Goal: Information Seeking & Learning: Learn about a topic

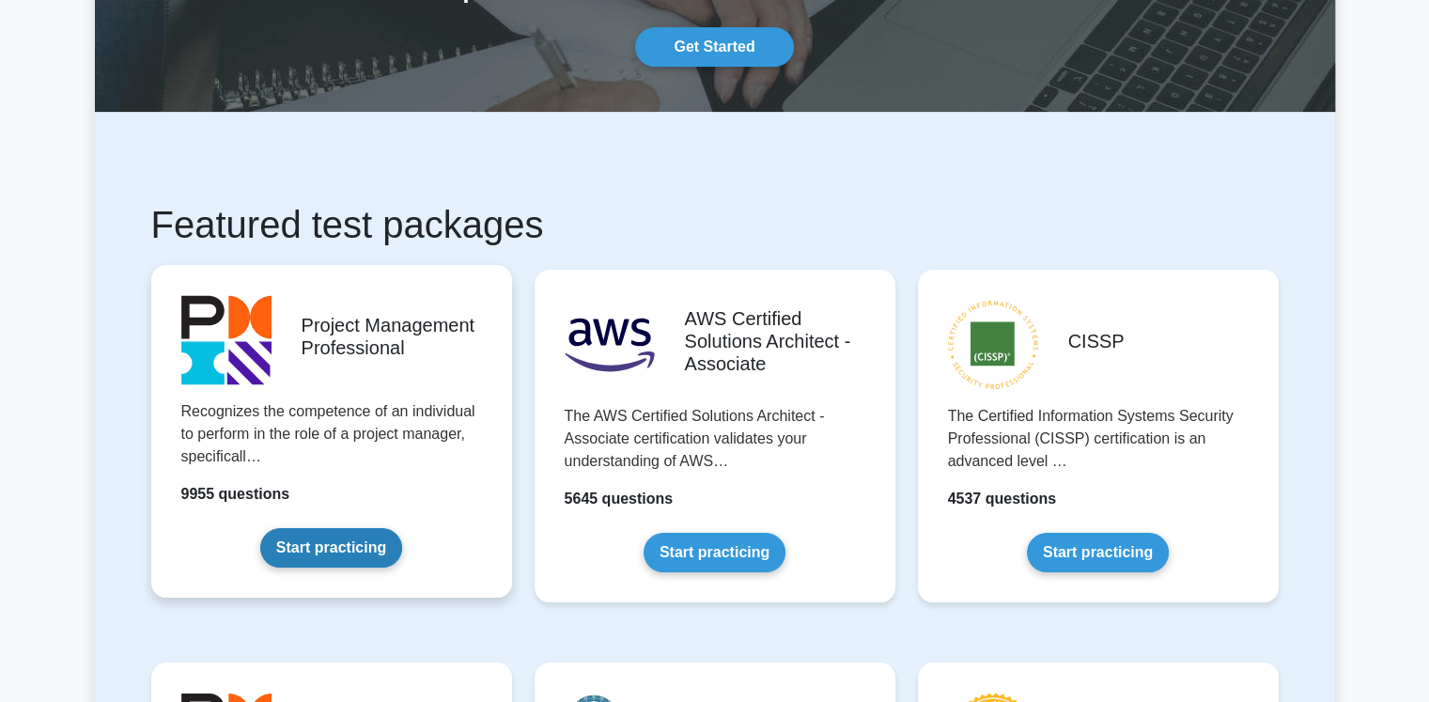
scroll to position [188, 0]
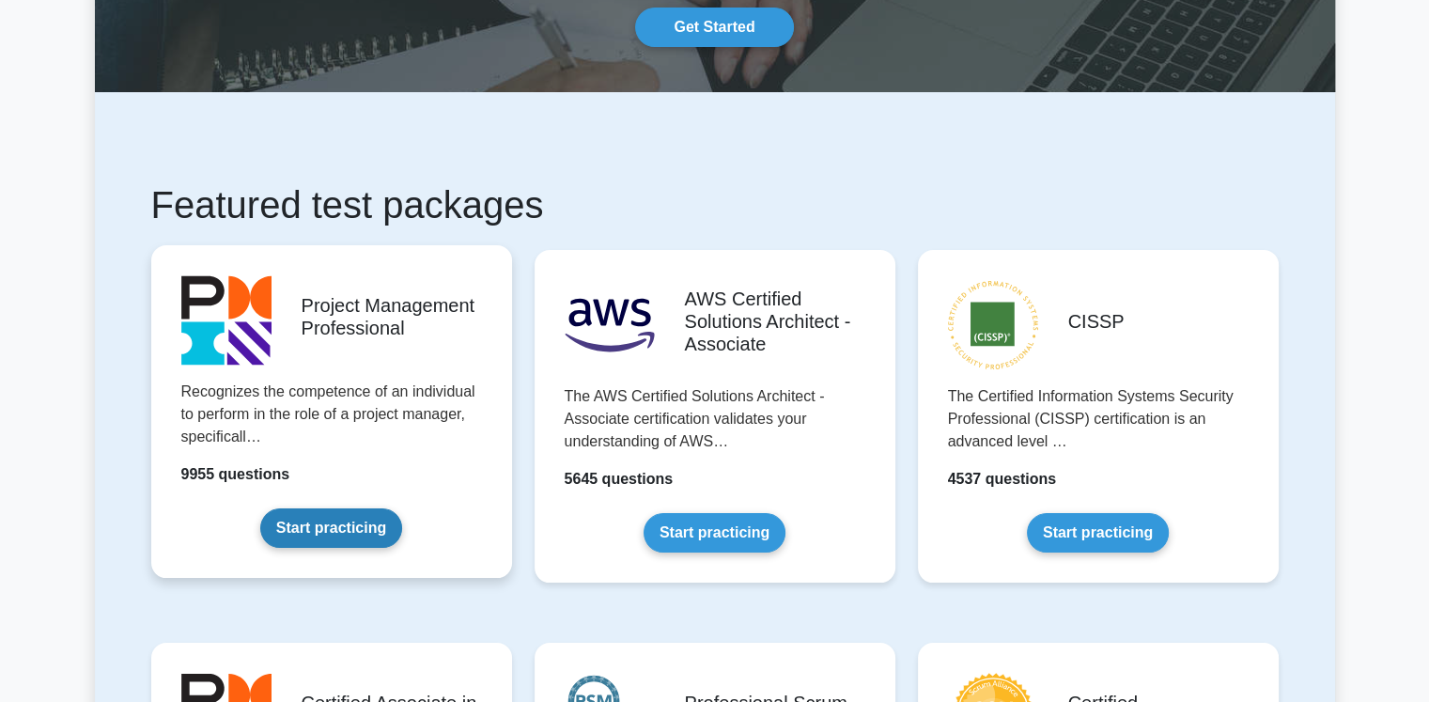
click at [310, 524] on link "Start practicing" at bounding box center [331, 527] width 142 height 39
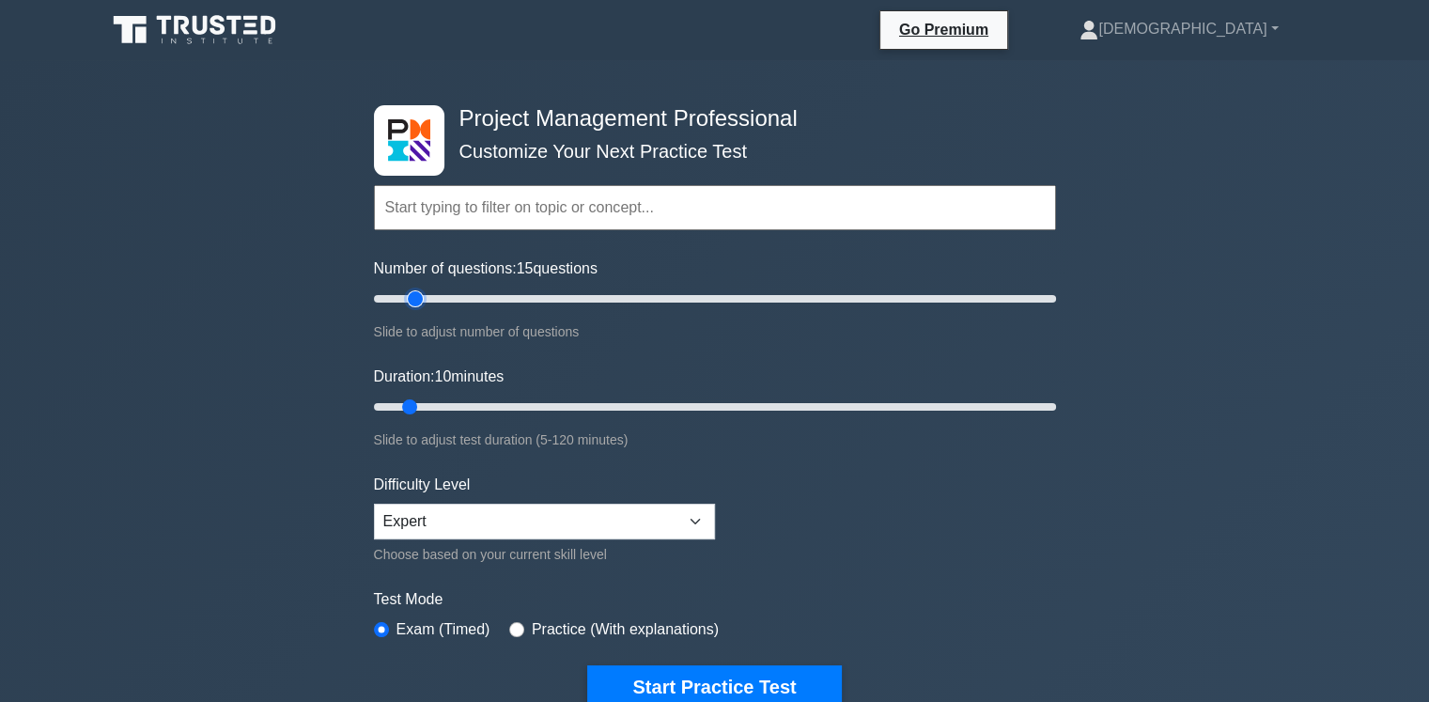
click at [422, 297] on input "Number of questions: 15 questions" at bounding box center [715, 298] width 682 height 23
click at [445, 300] on input "Number of questions: 25 questions" at bounding box center [715, 298] width 682 height 23
type input "20"
click at [432, 298] on input "Number of questions: 20 questions" at bounding box center [715, 298] width 682 height 23
type input "20"
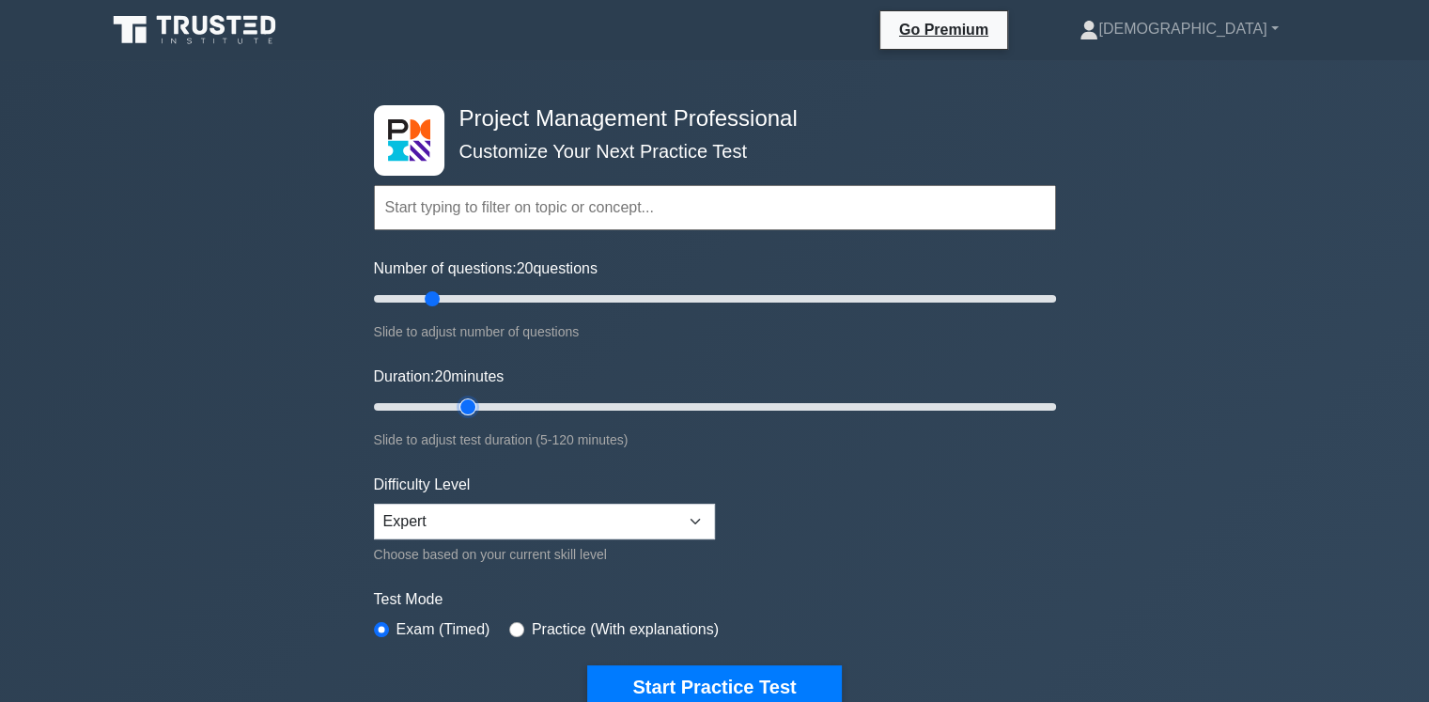
click at [455, 403] on input "Duration: 20 minutes" at bounding box center [715, 406] width 682 height 23
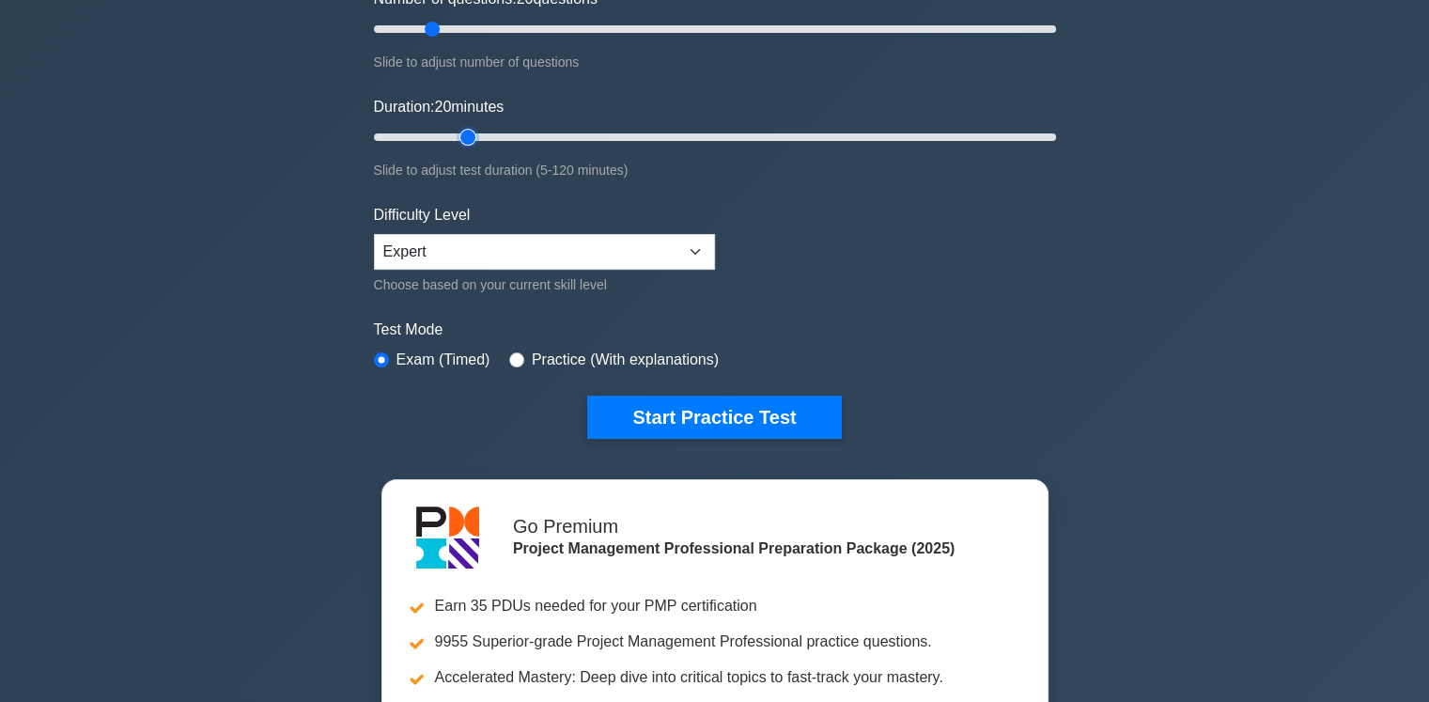
scroll to position [282, 0]
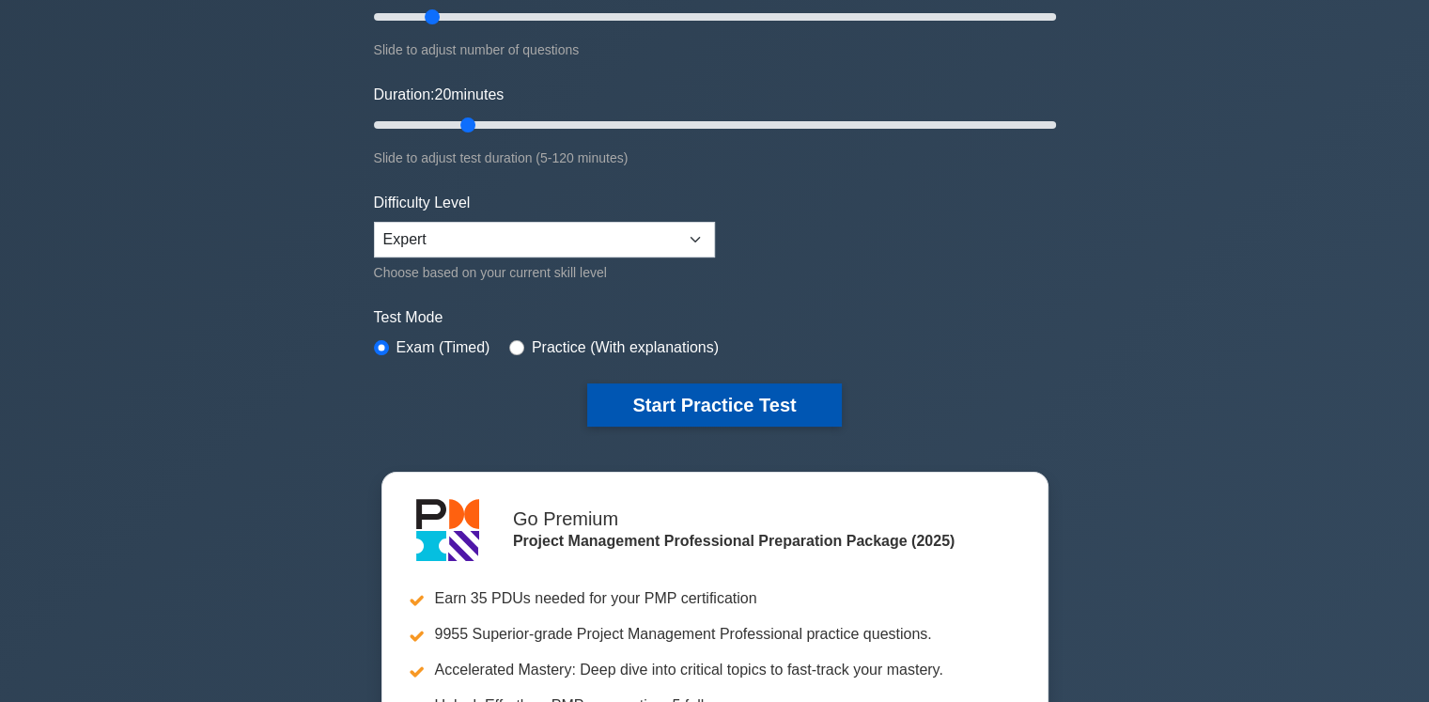
click at [715, 400] on button "Start Practice Test" at bounding box center [714, 404] width 254 height 43
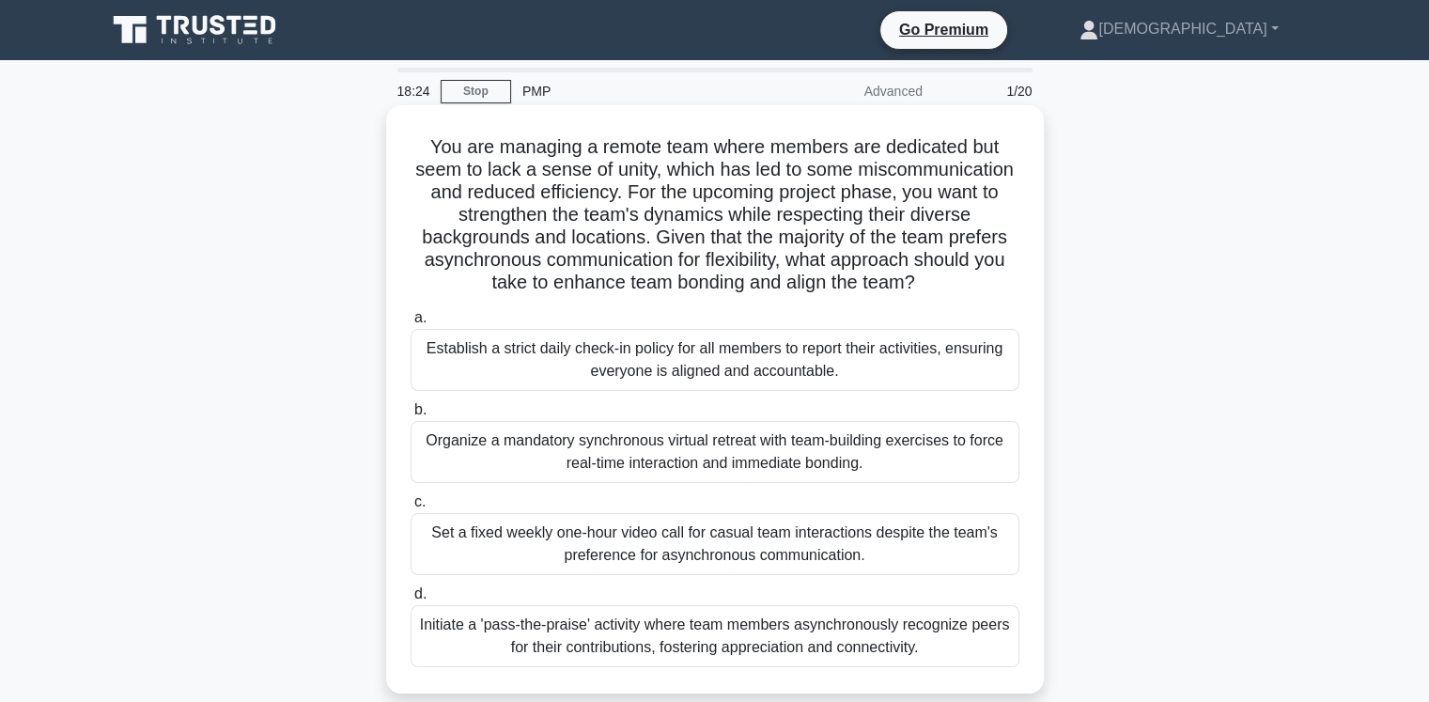
click at [474, 637] on div "Initiate a 'pass-the-praise' activity where team members asynchronously recogni…" at bounding box center [715, 636] width 609 height 62
click at [411, 600] on input "d. Initiate a 'pass-the-praise' activity where team members asynchronously reco…" at bounding box center [411, 594] width 0 height 12
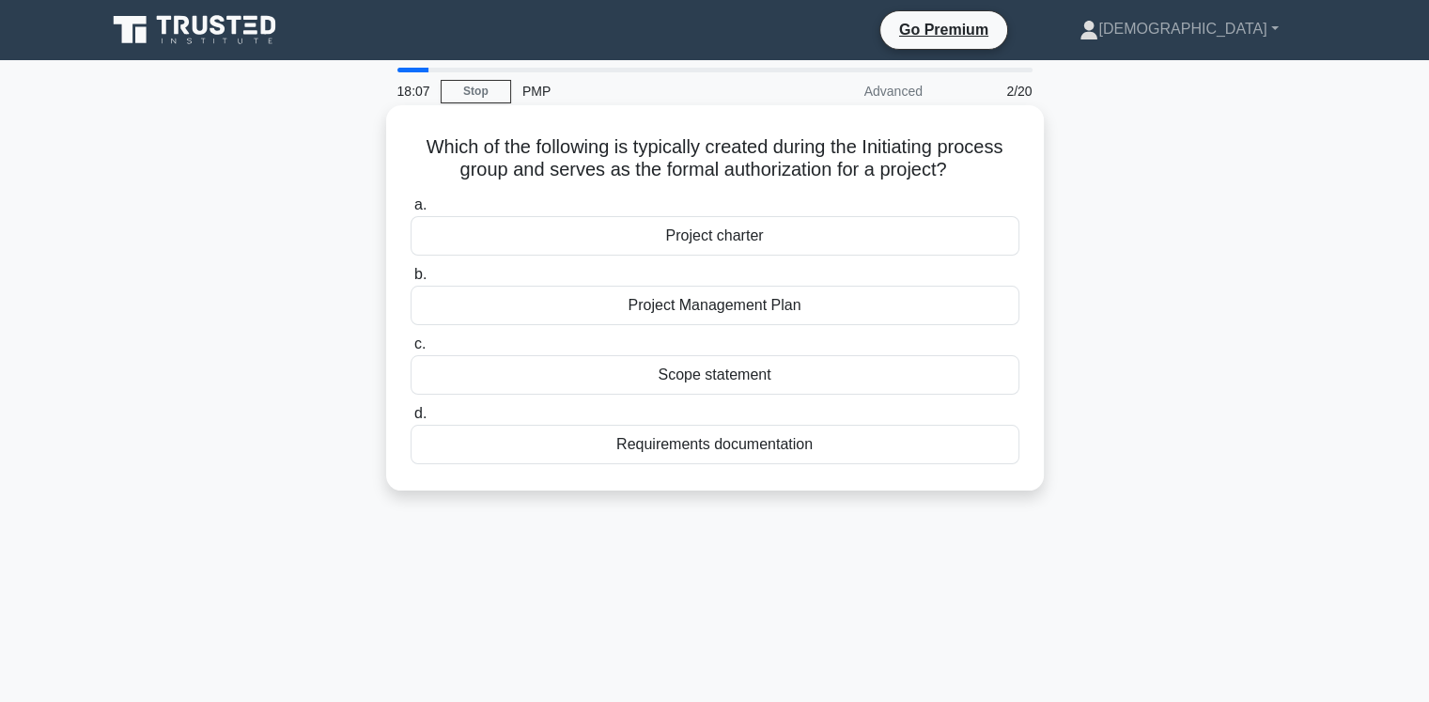
click at [731, 236] on div "Project charter" at bounding box center [715, 235] width 609 height 39
click at [411, 211] on input "a. Project charter" at bounding box center [411, 205] width 0 height 12
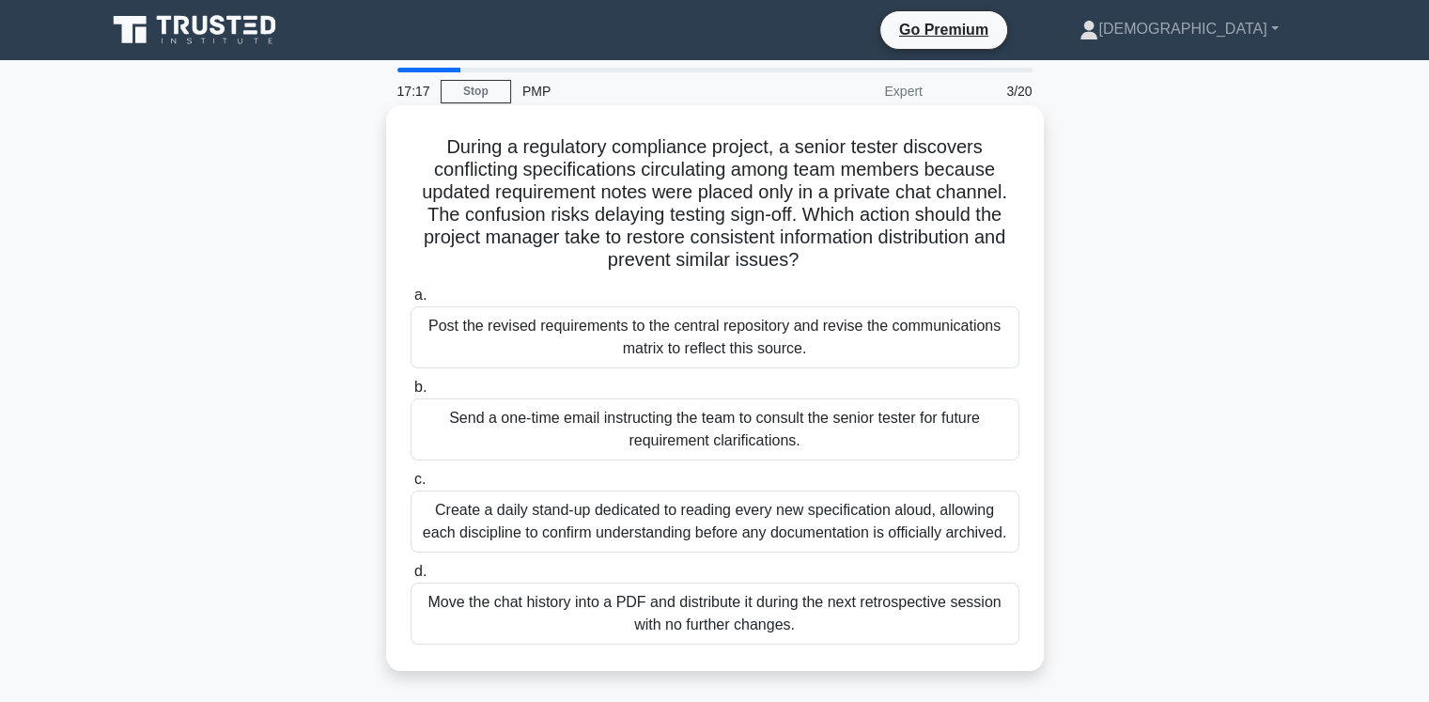
click at [652, 335] on div "Post the revised requirements to the central repository and revise the communic…" at bounding box center [715, 337] width 609 height 62
click at [411, 302] on input "a. Post the revised requirements to the central repository and revise the commu…" at bounding box center [411, 295] width 0 height 12
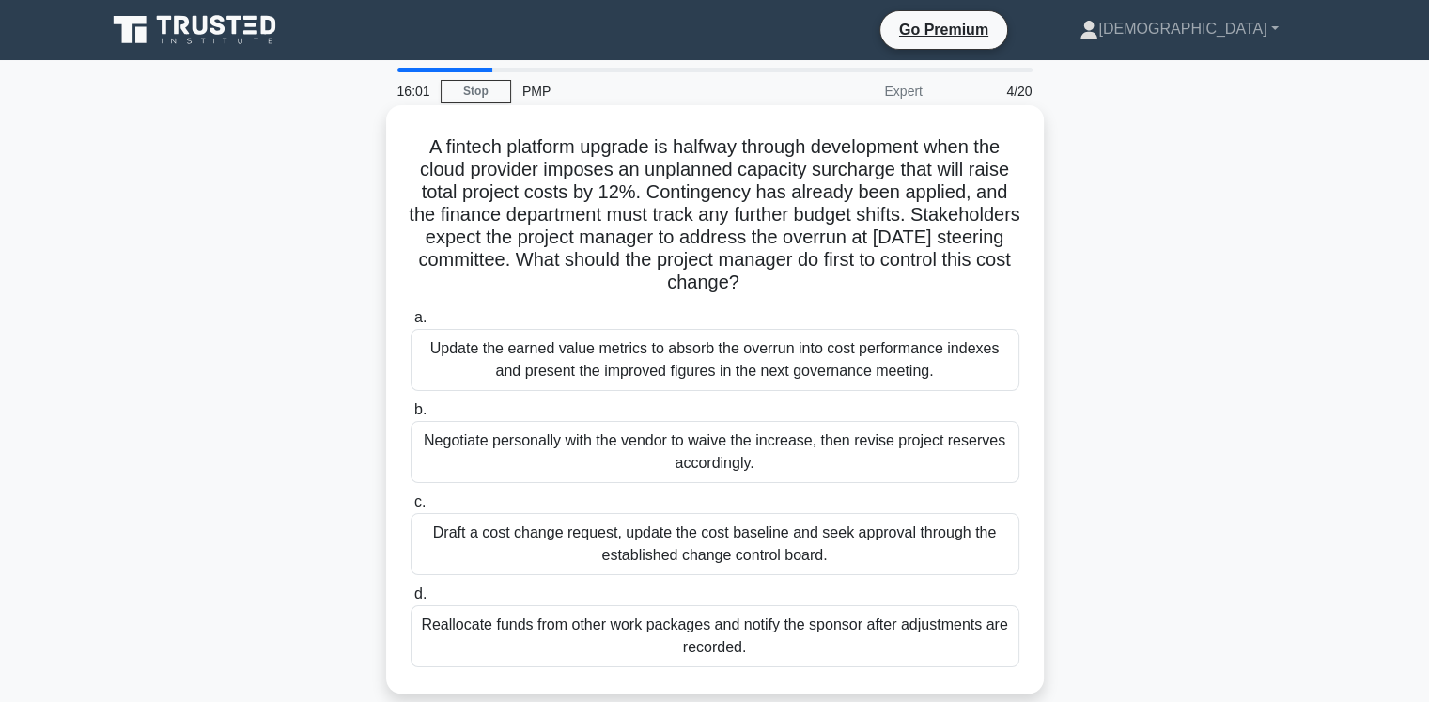
click at [734, 546] on div "Draft a cost change request, update the cost baseline and seek approval through…" at bounding box center [715, 544] width 609 height 62
click at [411, 508] on input "c. Draft a cost change request, update the cost baseline and seek approval thro…" at bounding box center [411, 502] width 0 height 12
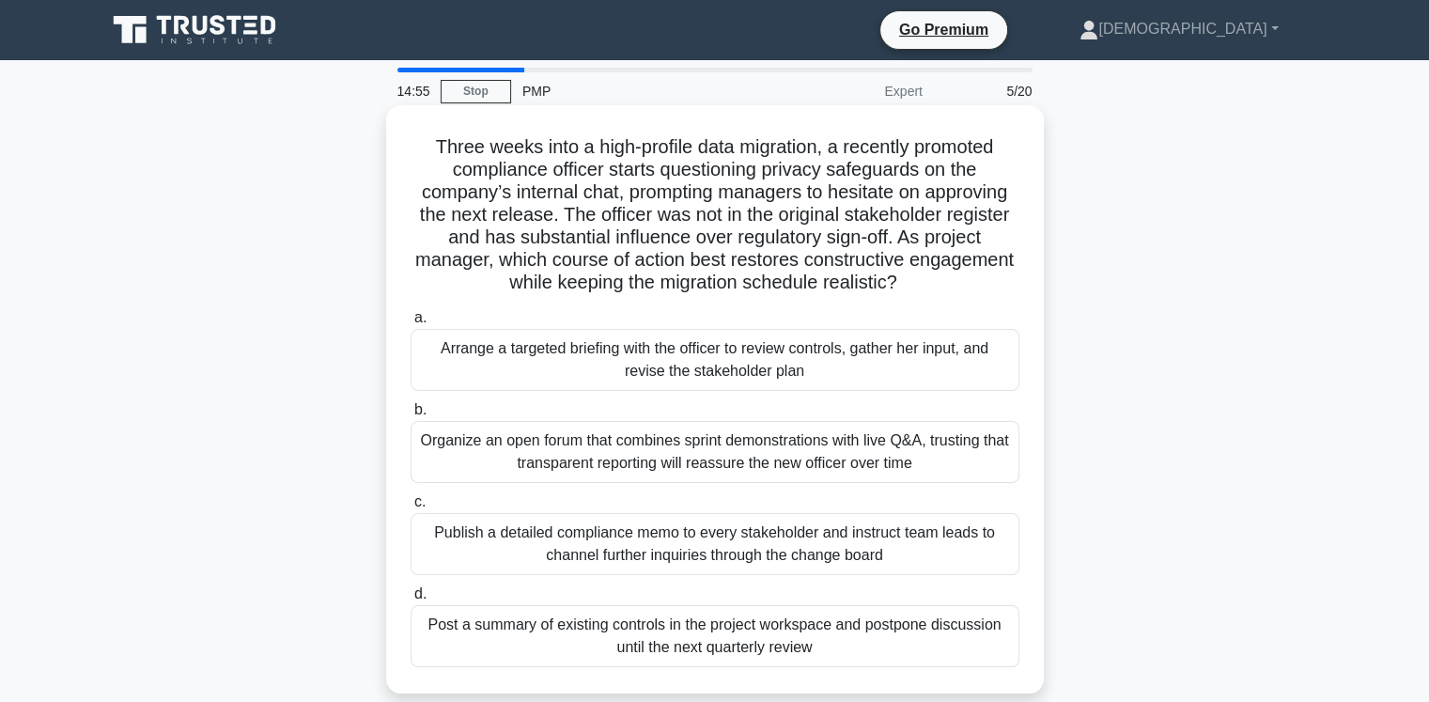
click at [717, 360] on div "Arrange a targeted briefing with the officer to review controls, gather her inp…" at bounding box center [715, 360] width 609 height 62
click at [411, 324] on input "a. Arrange a targeted briefing with the officer to review controls, gather her …" at bounding box center [411, 318] width 0 height 12
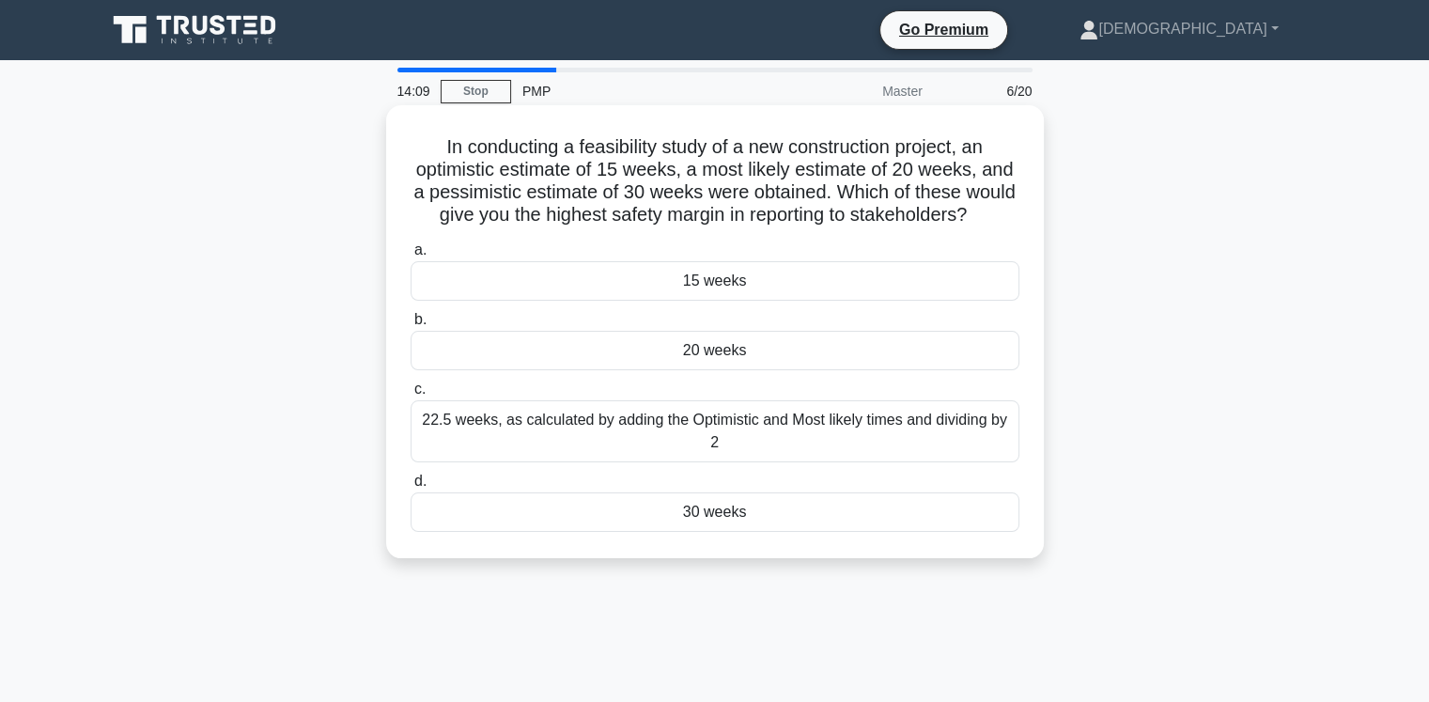
click at [726, 370] on div "20 weeks" at bounding box center [715, 350] width 609 height 39
click at [411, 326] on input "b. 20 weeks" at bounding box center [411, 320] width 0 height 12
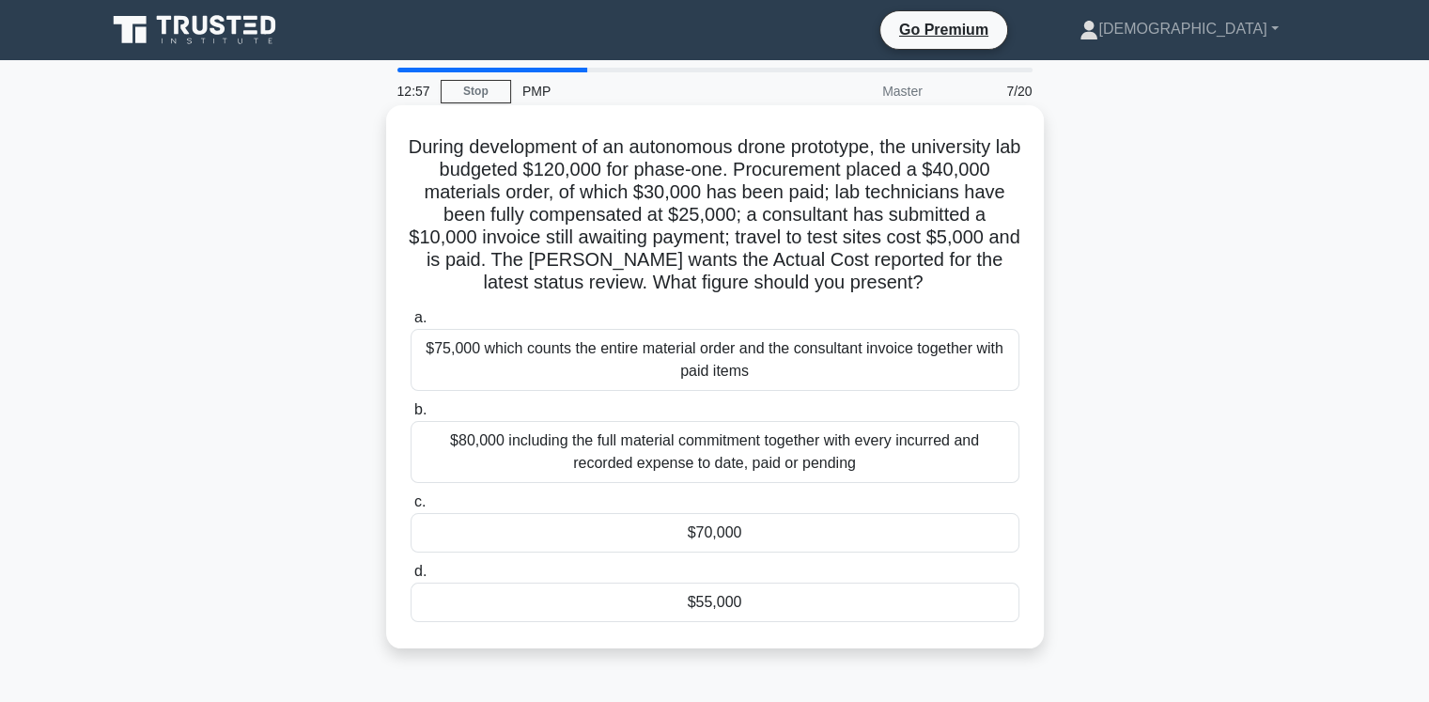
click at [636, 362] on div "$75,000 which counts the entire material order and the consultant invoice toget…" at bounding box center [715, 360] width 609 height 62
click at [411, 324] on input "a. $75,000 which counts the entire material order and the consultant invoice to…" at bounding box center [411, 318] width 0 height 12
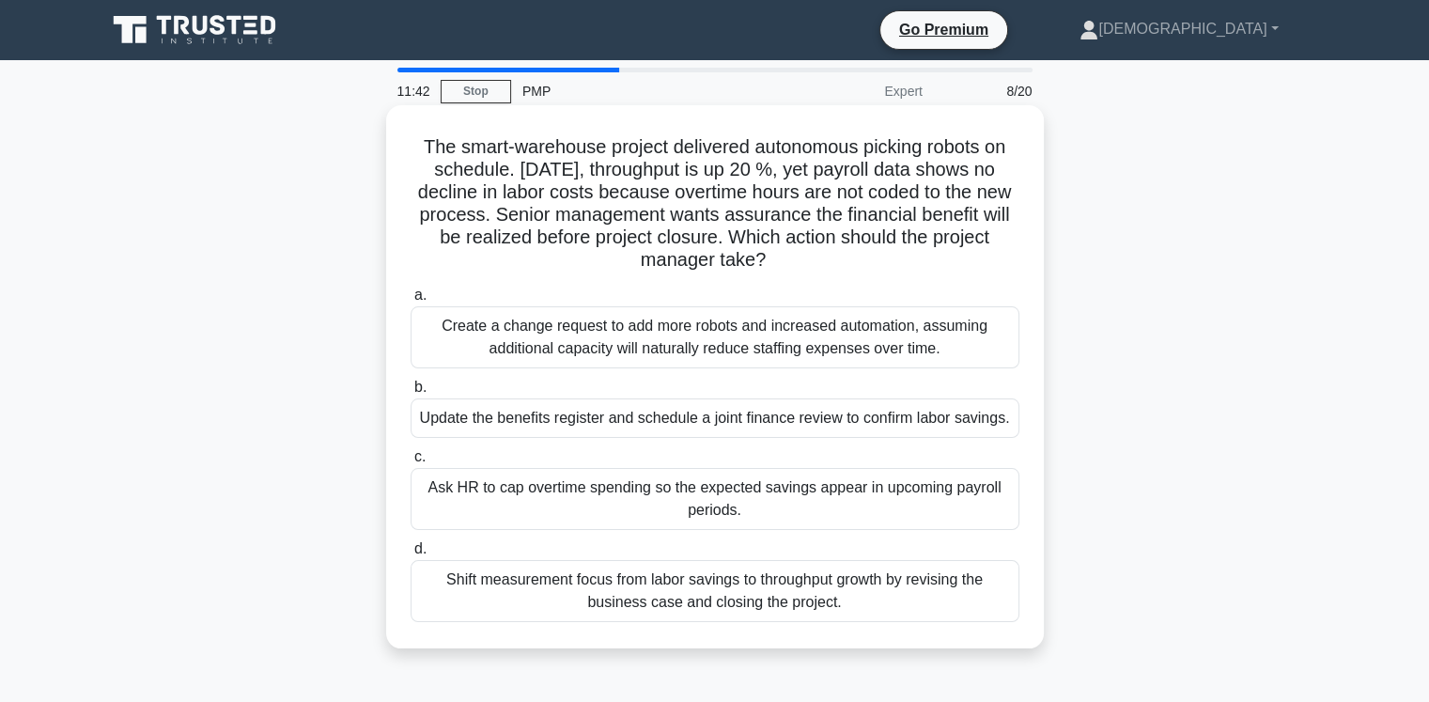
click at [700, 415] on div "Update the benefits register and schedule a joint finance review to confirm lab…" at bounding box center [715, 417] width 609 height 39
click at [411, 394] on input "b. Update the benefits register and schedule a joint finance review to confirm …" at bounding box center [411, 387] width 0 height 12
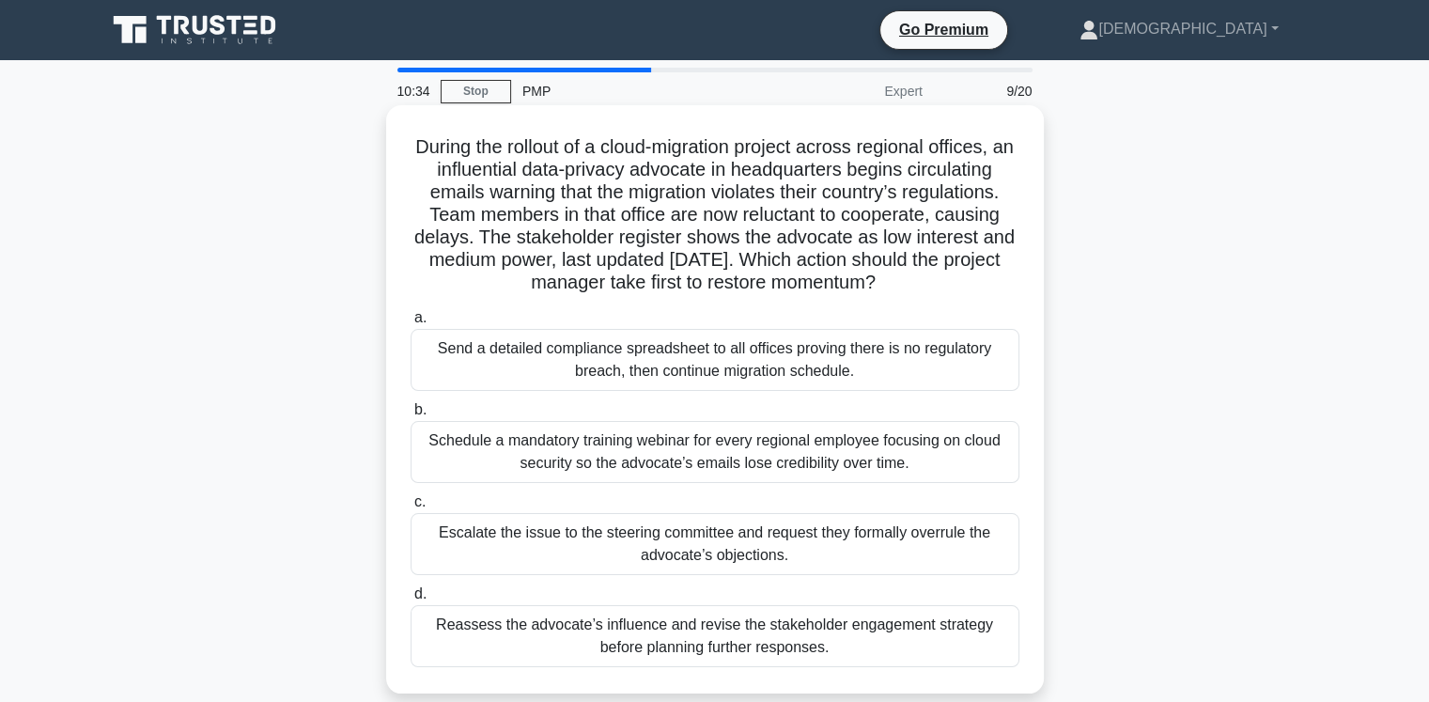
drag, startPoint x: 728, startPoint y: 636, endPoint x: 708, endPoint y: 633, distance: 19.9
click at [720, 636] on div "Reassess the advocate’s influence and revise the stakeholder engagement strateg…" at bounding box center [715, 636] width 609 height 62
click at [533, 636] on div "Reassess the advocate’s influence and revise the stakeholder engagement strateg…" at bounding box center [715, 636] width 609 height 62
click at [411, 600] on input "d. Reassess the advocate’s influence and revise the stakeholder engagement stra…" at bounding box center [411, 594] width 0 height 12
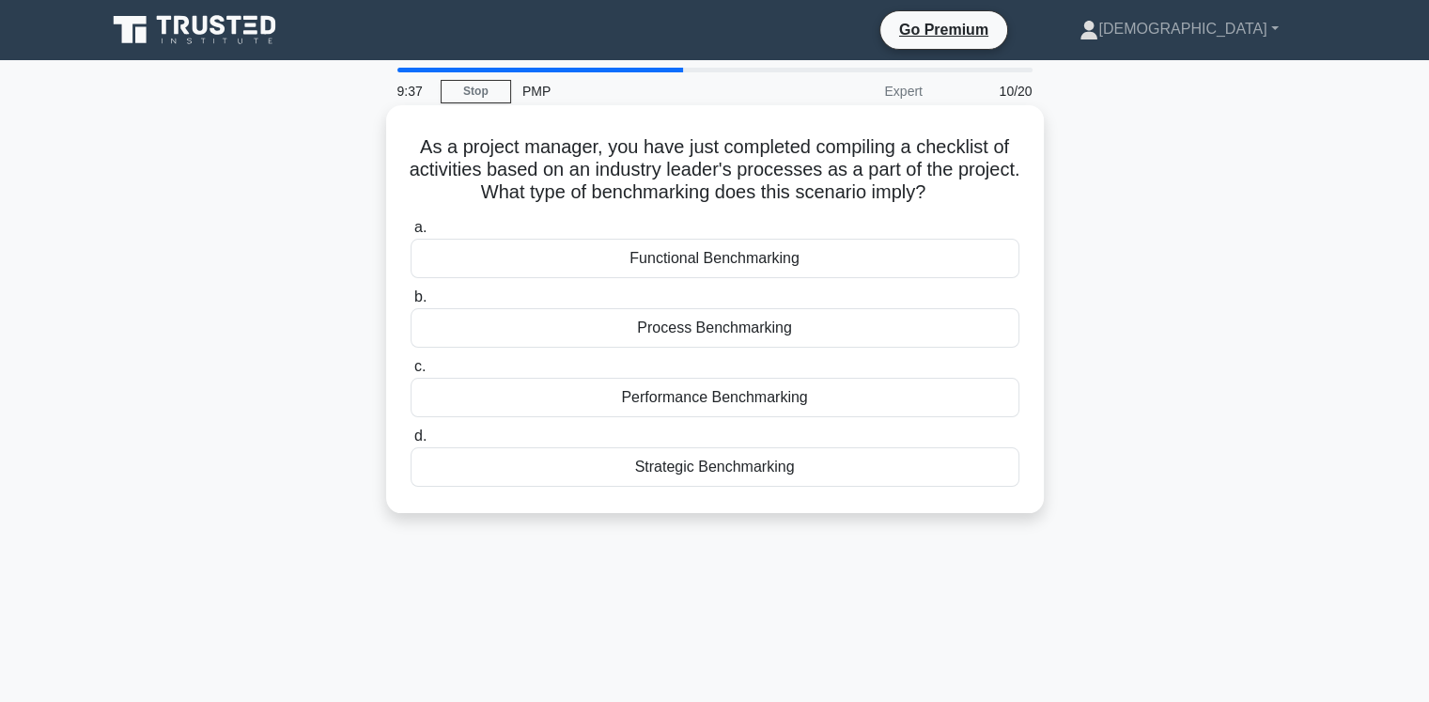
click at [761, 262] on div "Functional Benchmarking" at bounding box center [715, 258] width 609 height 39
click at [411, 234] on input "a. Functional Benchmarking" at bounding box center [411, 228] width 0 height 12
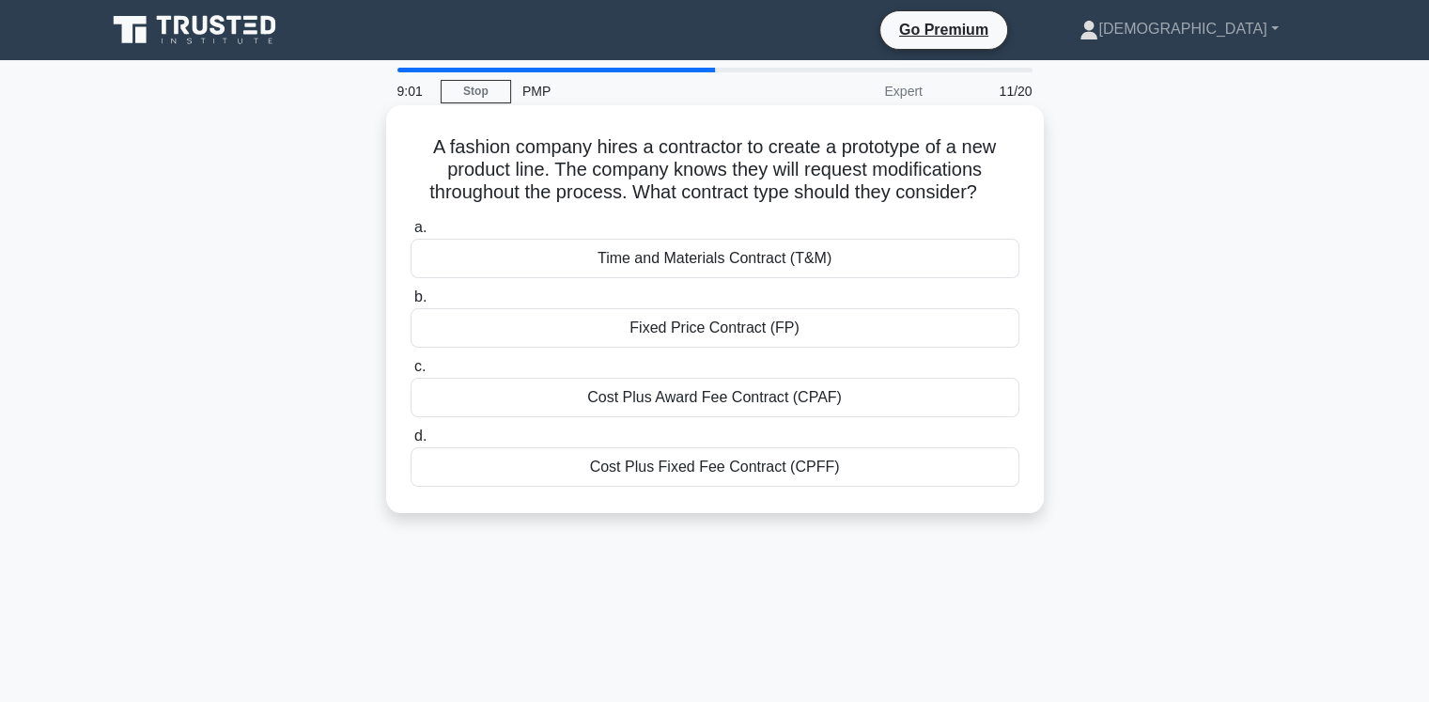
click at [737, 260] on div "Time and Materials Contract (T&M)" at bounding box center [715, 258] width 609 height 39
click at [411, 234] on input "a. Time and Materials Contract (T&M)" at bounding box center [411, 228] width 0 height 12
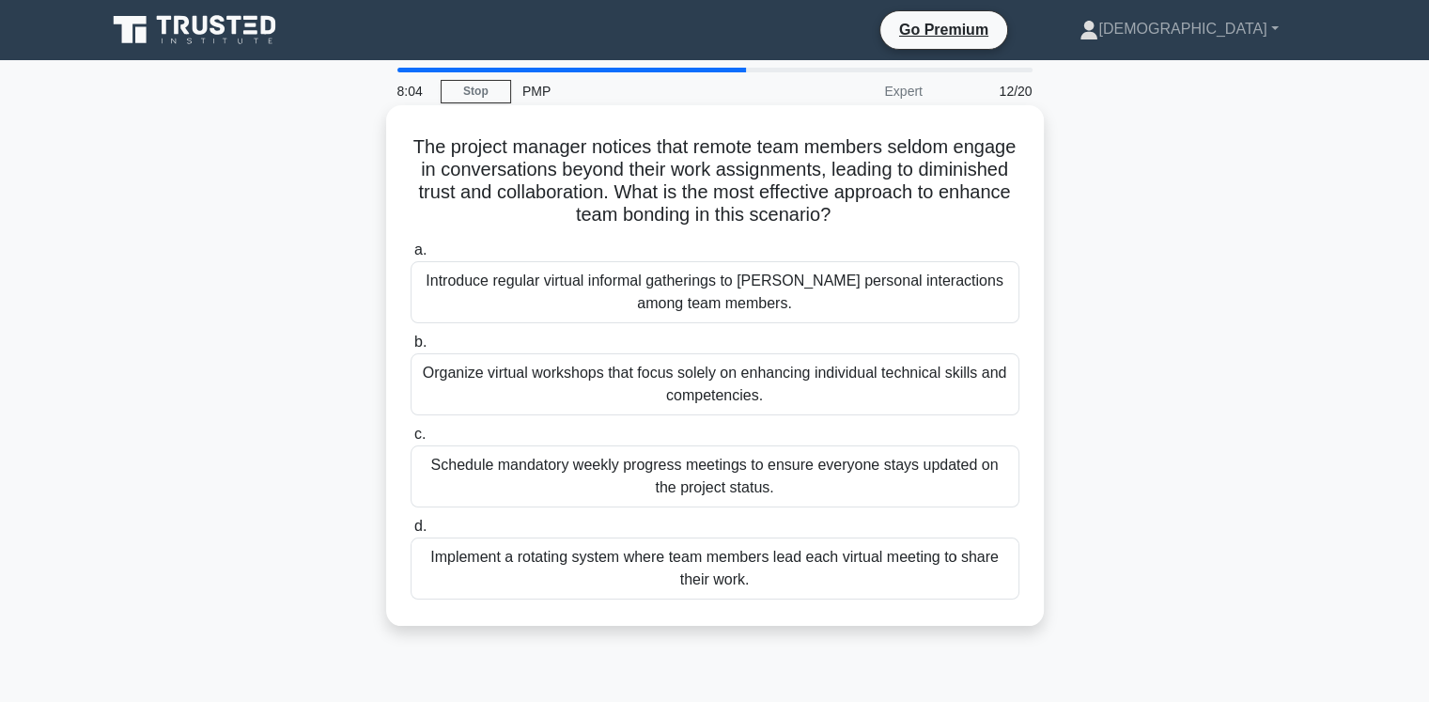
click at [674, 562] on div "Implement a rotating system where team members lead each virtual meeting to sha…" at bounding box center [715, 568] width 609 height 62
click at [411, 533] on input "d. Implement a rotating system where team members lead each virtual meeting to …" at bounding box center [411, 526] width 0 height 12
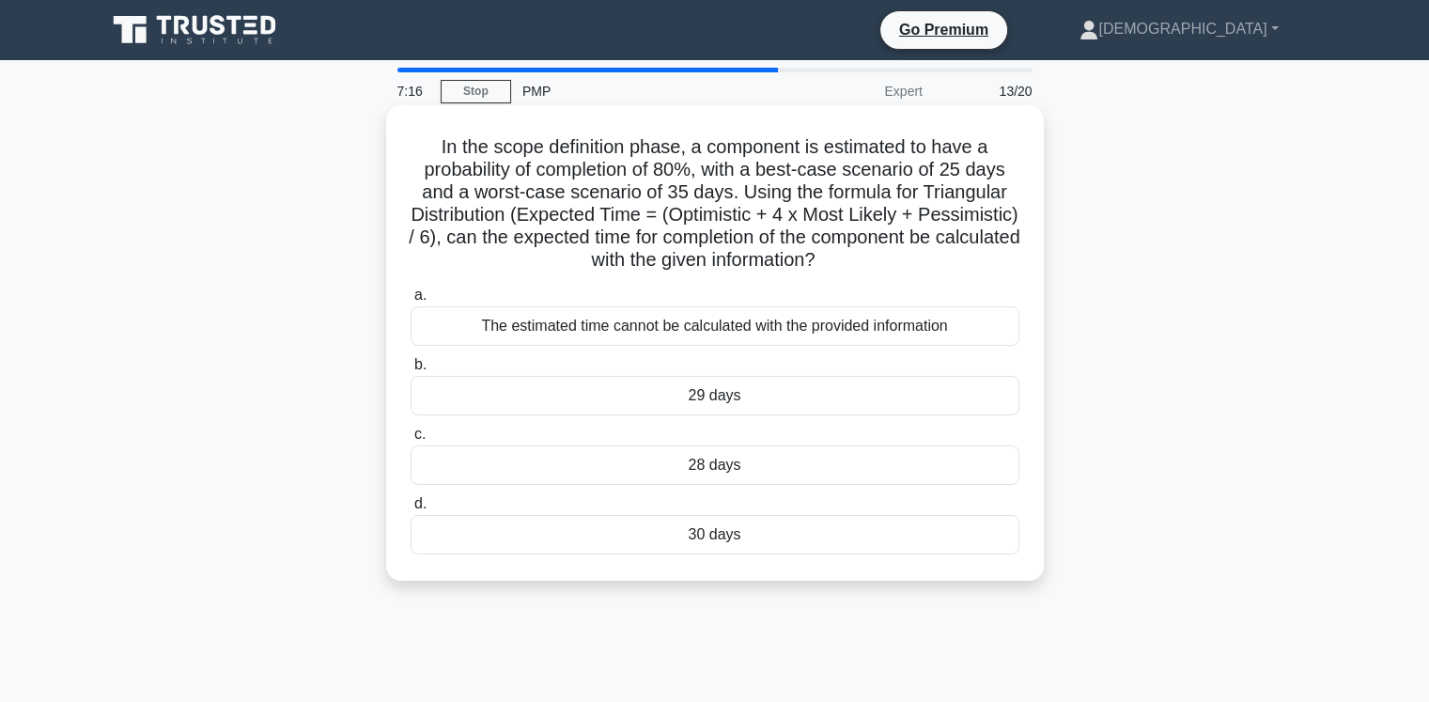
click at [831, 332] on div "The estimated time cannot be calculated with the provided information" at bounding box center [715, 325] width 609 height 39
click at [411, 302] on input "a. The estimated time cannot be calculated with the provided information" at bounding box center [411, 295] width 0 height 12
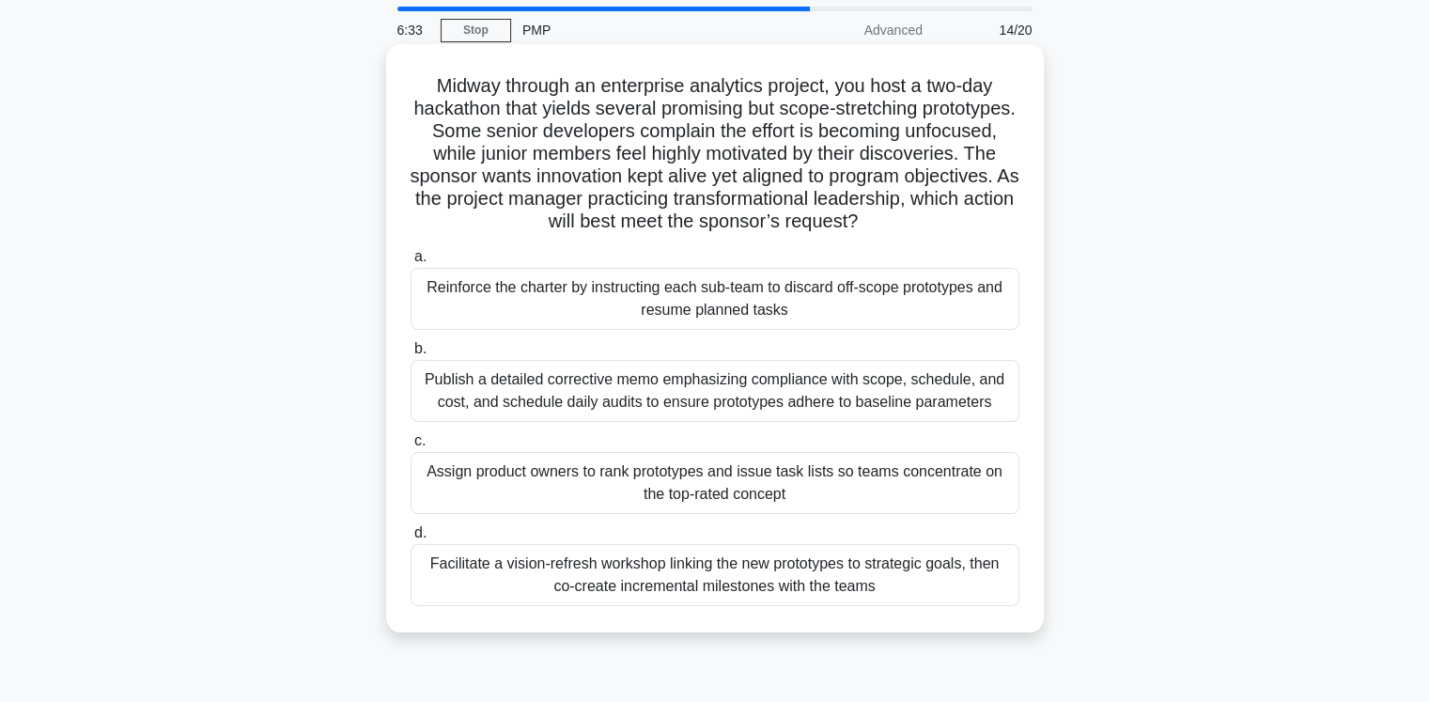
scroll to position [94, 0]
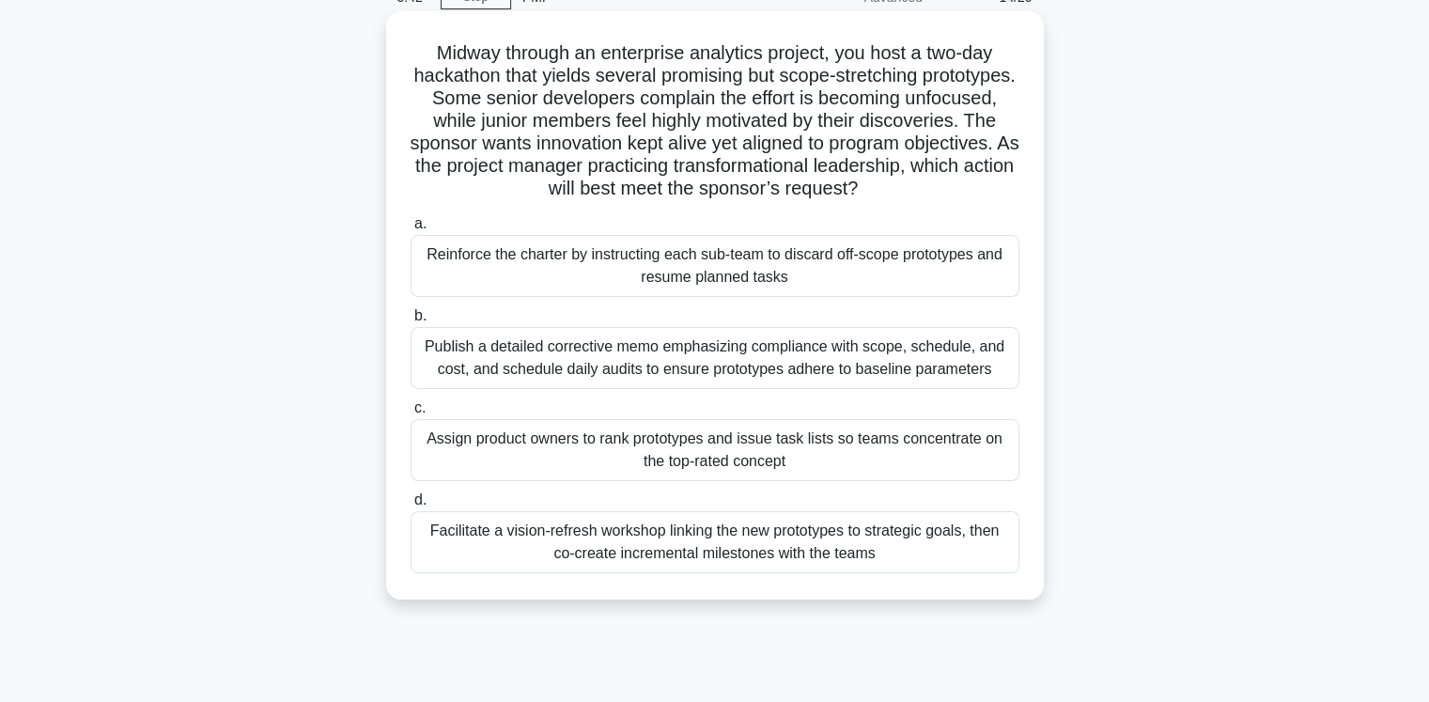
click at [575, 533] on div "Facilitate a vision-refresh workshop linking the new prototypes to strategic go…" at bounding box center [715, 542] width 609 height 62
click at [411, 506] on input "d. Facilitate a vision-refresh workshop linking the new prototypes to strategic…" at bounding box center [411, 500] width 0 height 12
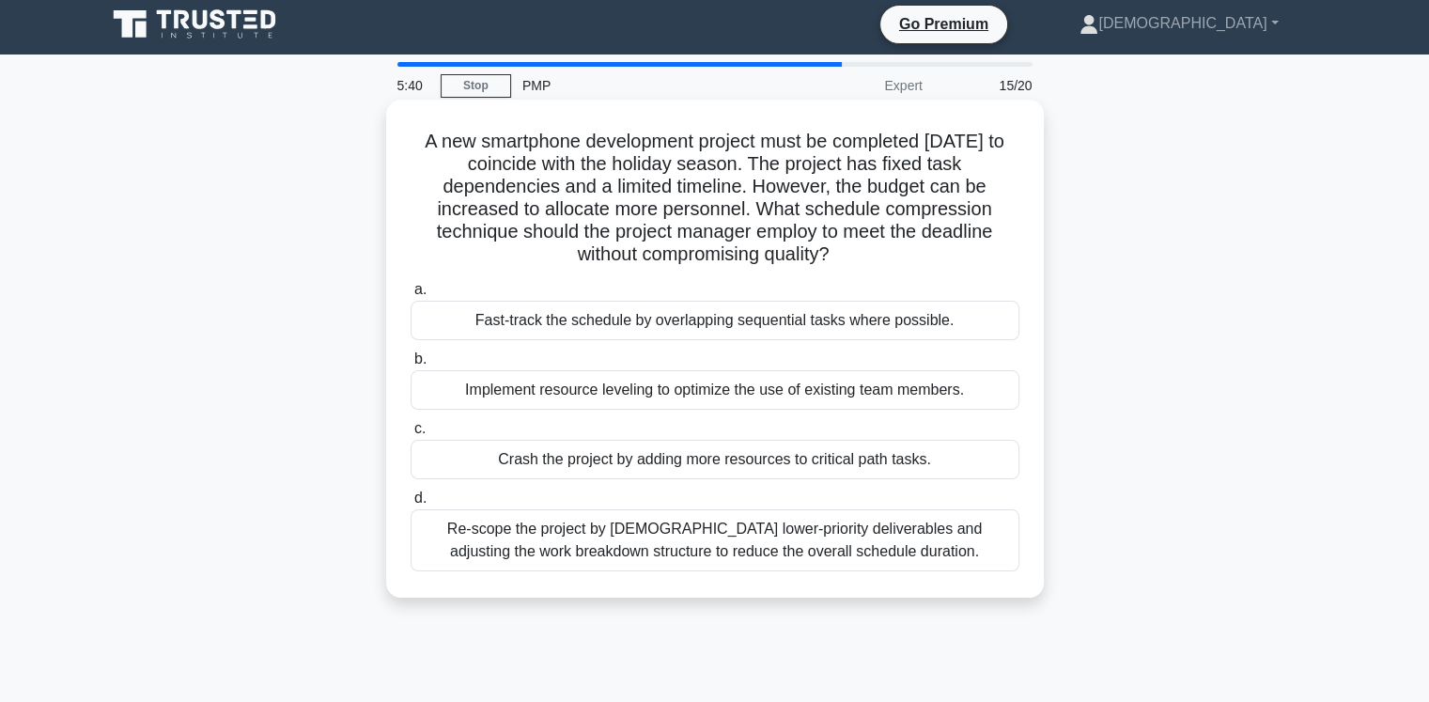
scroll to position [0, 0]
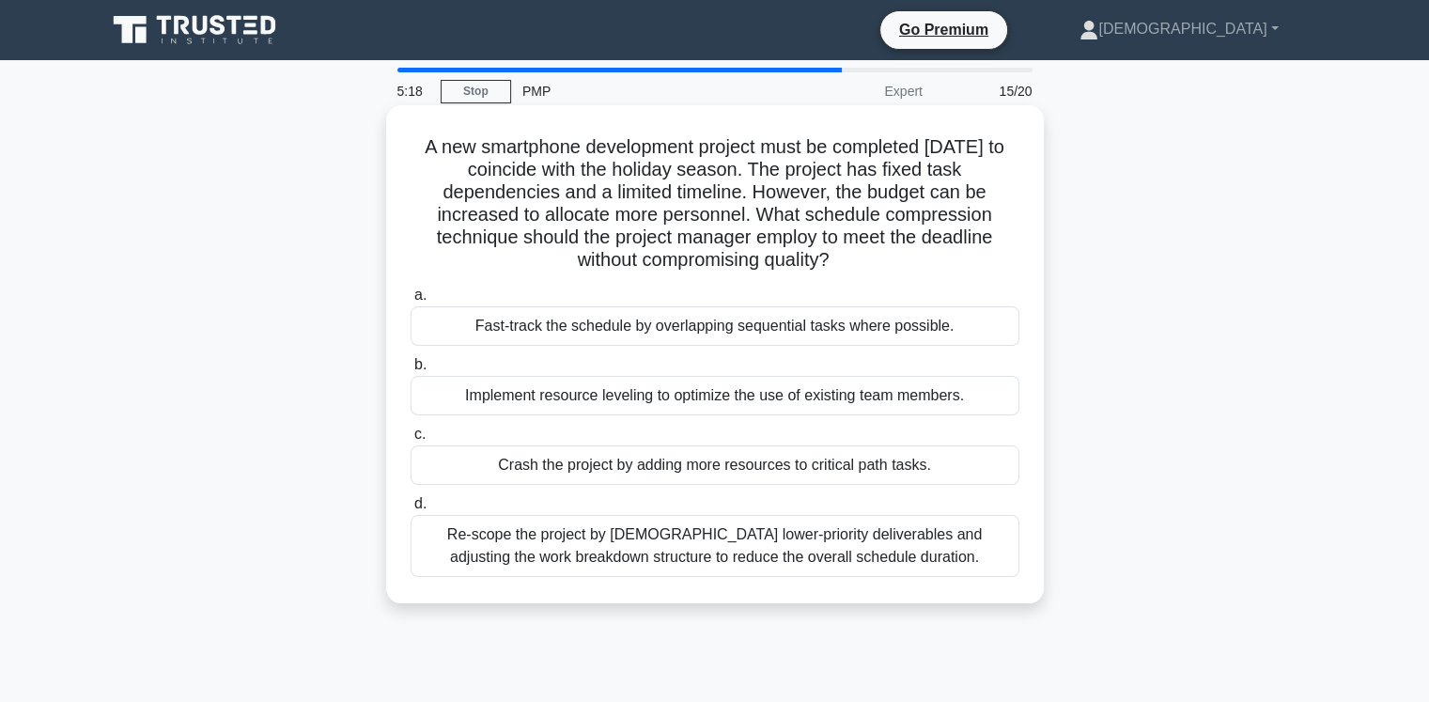
click at [695, 464] on div "Crash the project by adding more resources to critical path tasks." at bounding box center [715, 464] width 609 height 39
click at [411, 441] on input "c. Crash the project by adding more resources to critical path tasks." at bounding box center [411, 434] width 0 height 12
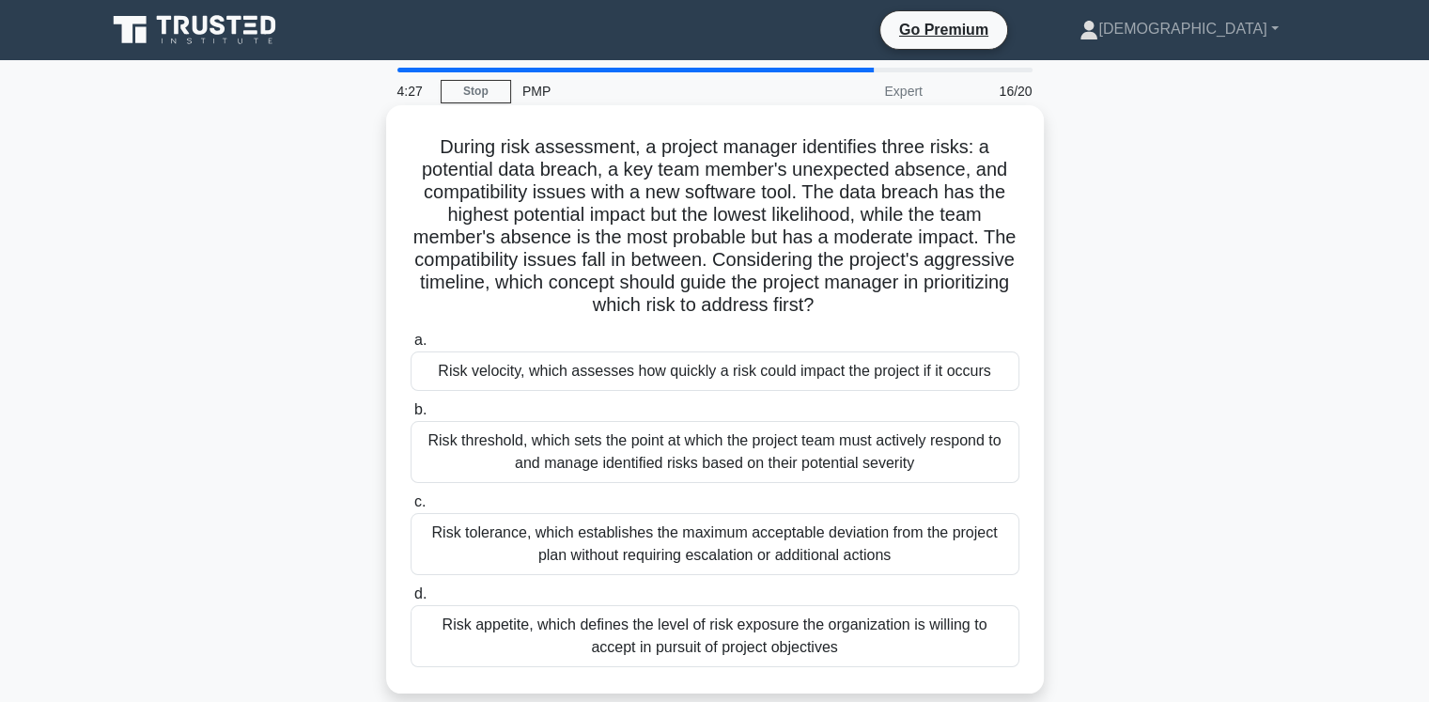
click at [885, 376] on div "Risk velocity, which assesses how quickly a risk could impact the project if it…" at bounding box center [715, 370] width 609 height 39
click at [411, 347] on input "a. Risk velocity, which assesses how quickly a risk could impact the project if…" at bounding box center [411, 340] width 0 height 12
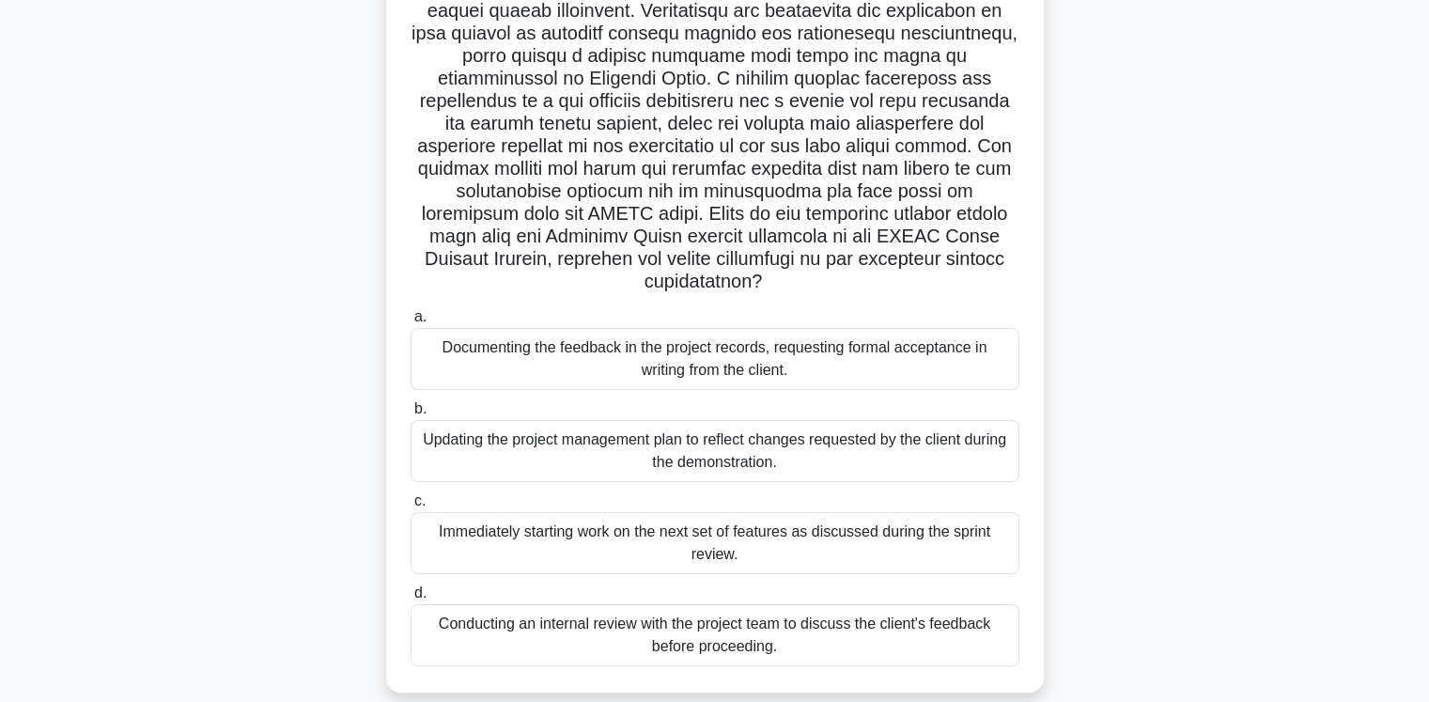
scroll to position [282, 0]
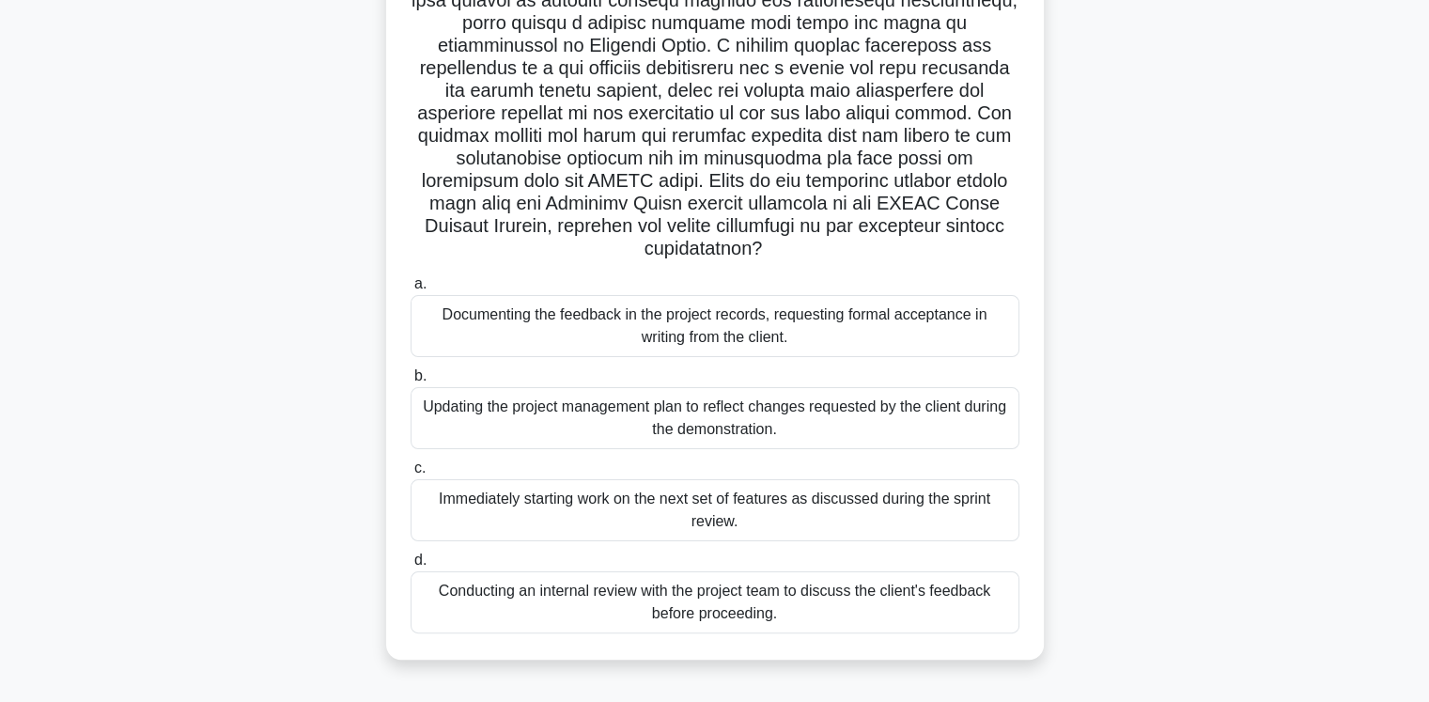
click at [746, 336] on div "Documenting the feedback in the project records, requesting formal acceptance i…" at bounding box center [715, 326] width 609 height 62
click at [411, 290] on input "a. Documenting the feedback in the project records, requesting formal acceptanc…" at bounding box center [411, 284] width 0 height 12
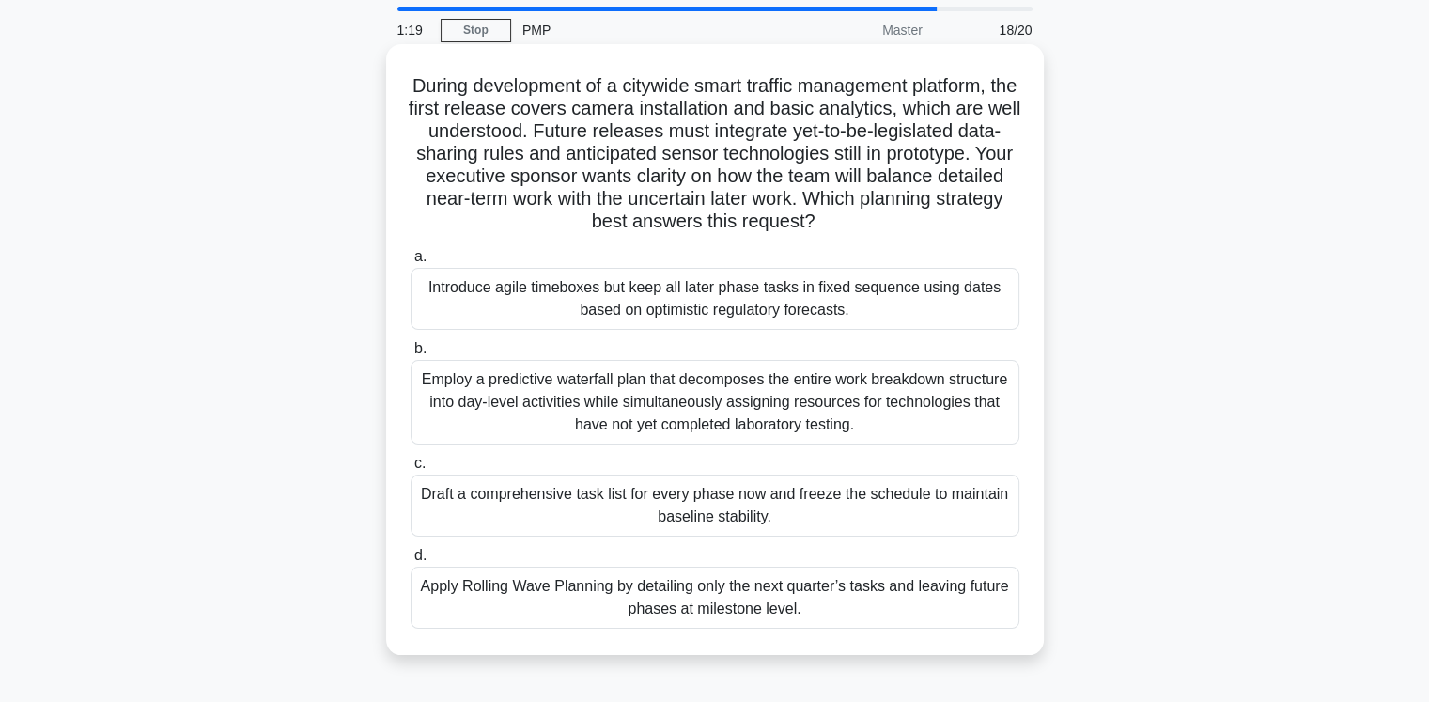
scroll to position [94, 0]
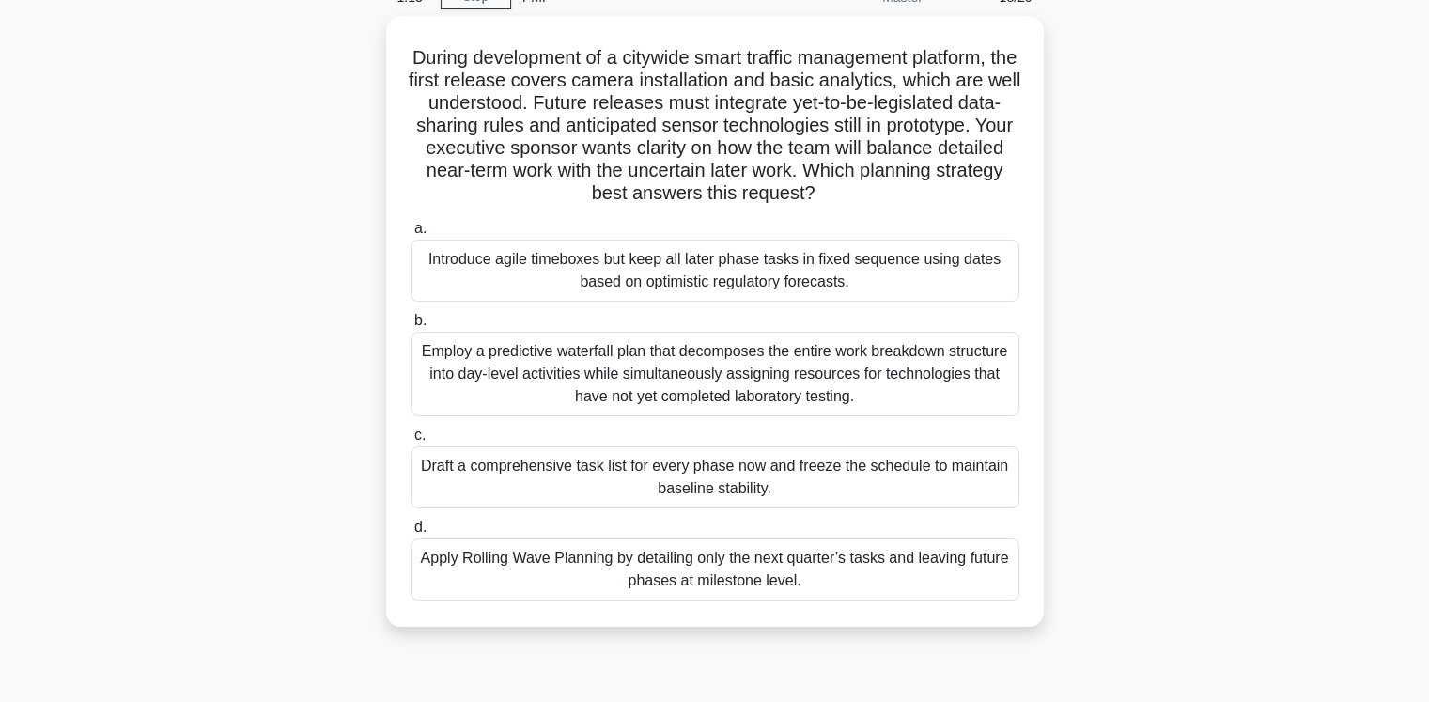
click at [726, 573] on div "Apply Rolling Wave Planning by detailing only the next quarter’s tasks and leav…" at bounding box center [715, 569] width 609 height 62
click at [411, 534] on input "d. Apply Rolling Wave Planning by detailing only the next quarter’s tasks and l…" at bounding box center [411, 527] width 0 height 12
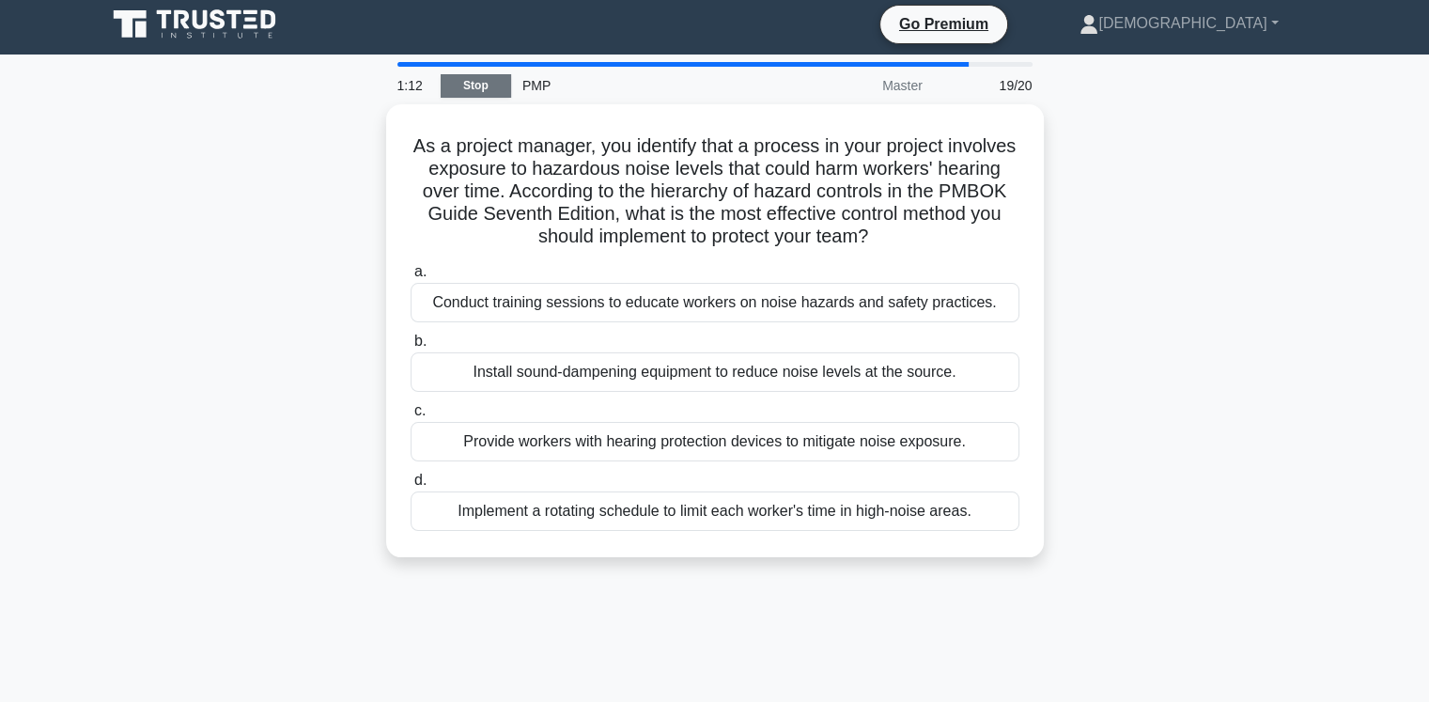
scroll to position [0, 0]
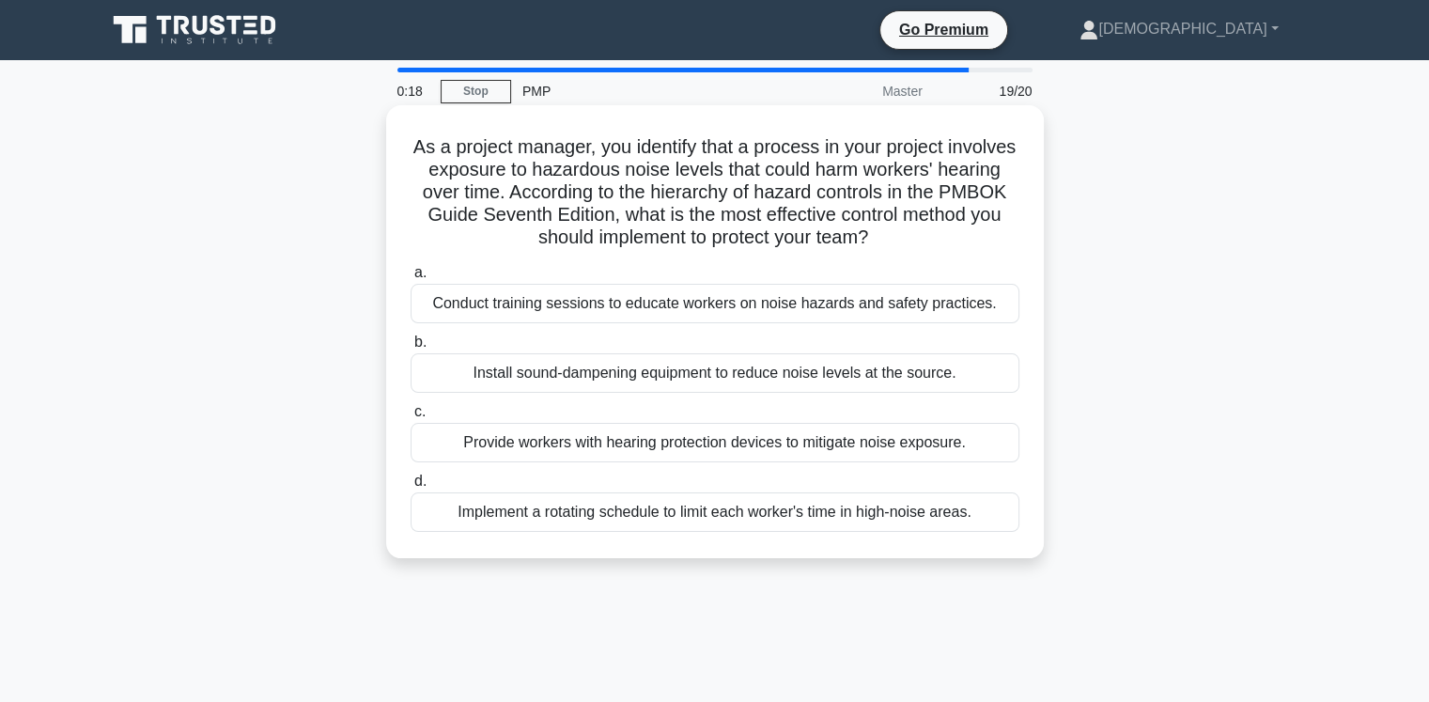
click at [700, 388] on div "Install sound-dampening equipment to reduce noise levels at the source." at bounding box center [715, 372] width 609 height 39
click at [411, 349] on input "b. Install sound-dampening equipment to reduce noise levels at the source." at bounding box center [411, 342] width 0 height 12
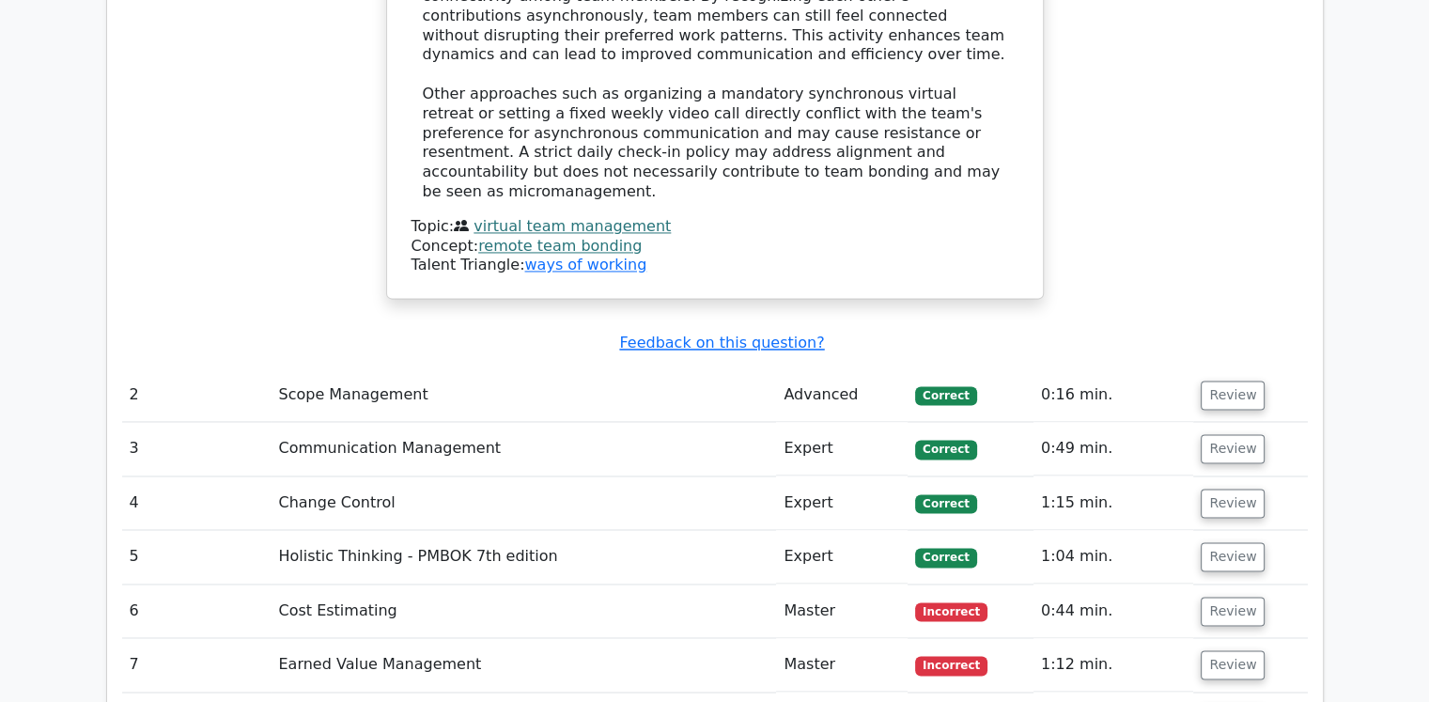
scroll to position [2912, 0]
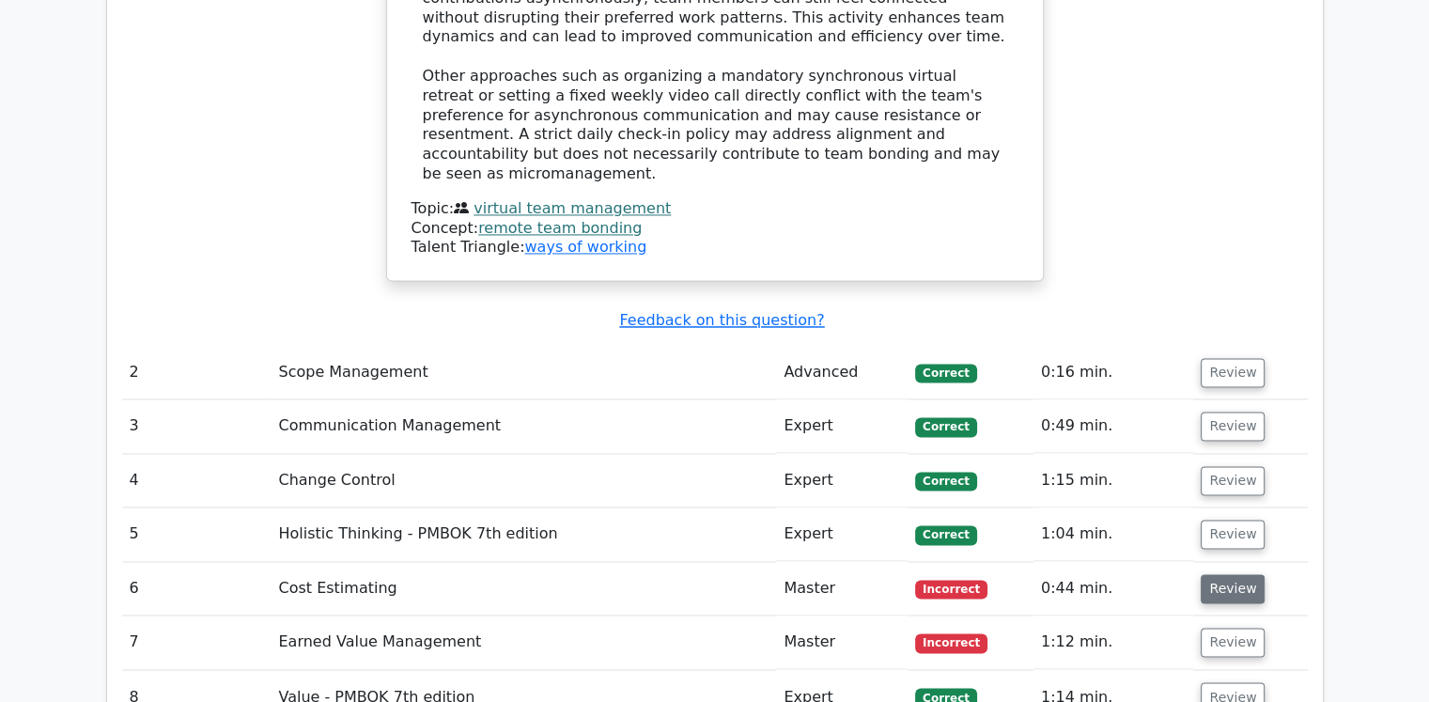
click at [1231, 574] on button "Review" at bounding box center [1233, 588] width 64 height 29
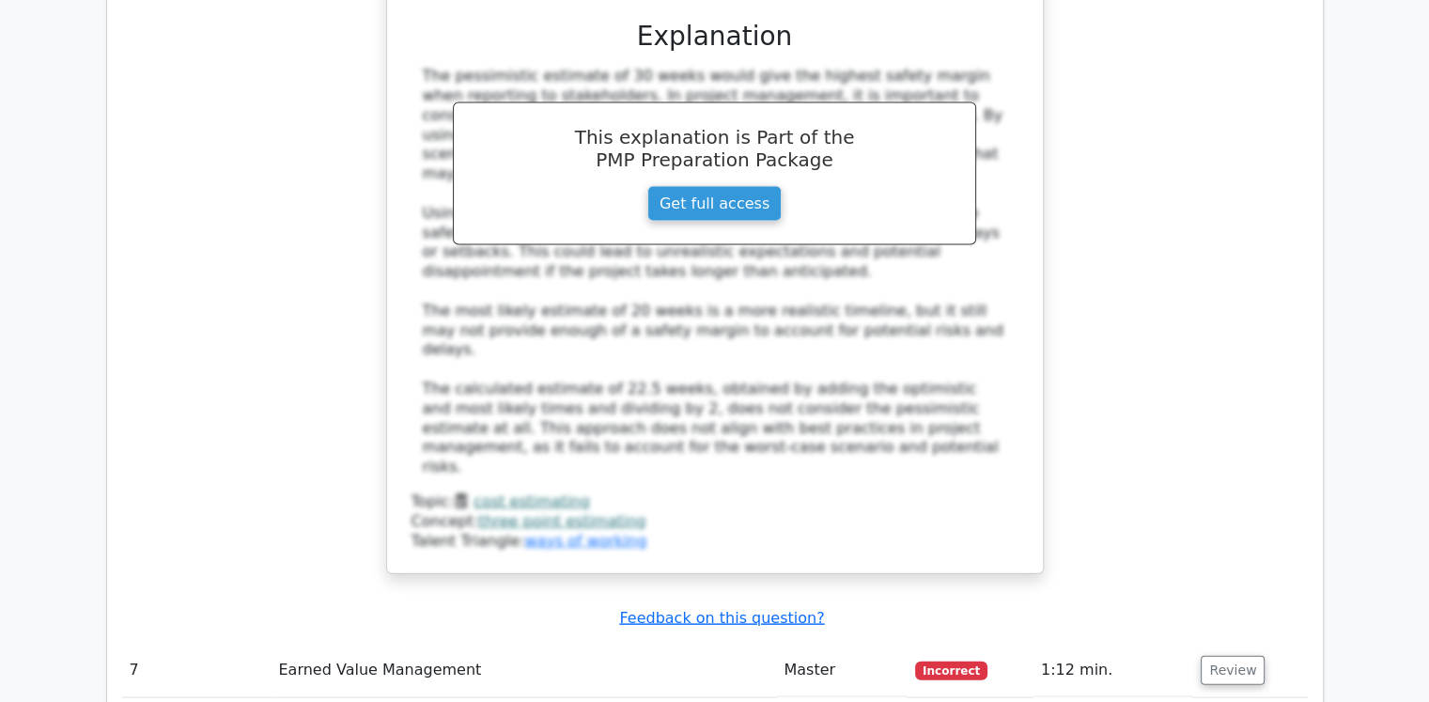
scroll to position [4039, 0]
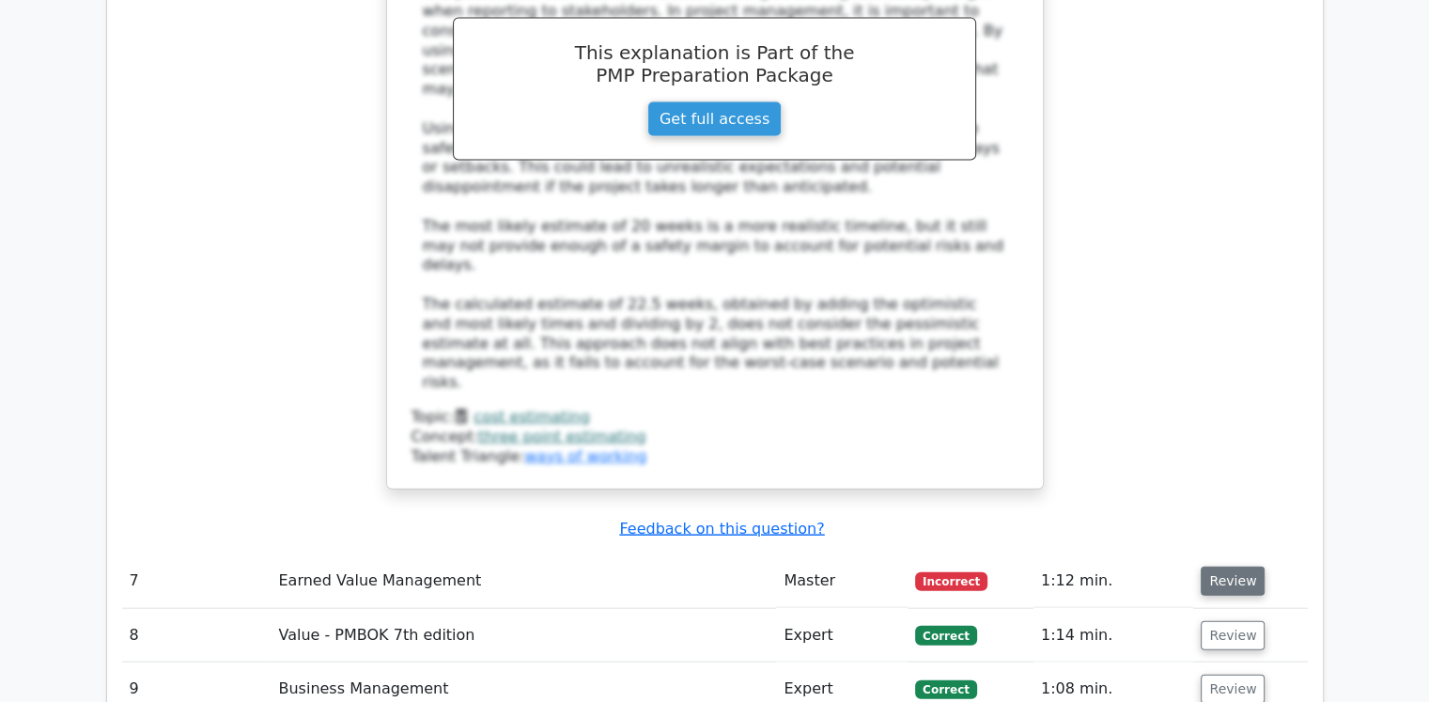
click at [1214, 566] on button "Review" at bounding box center [1233, 580] width 64 height 29
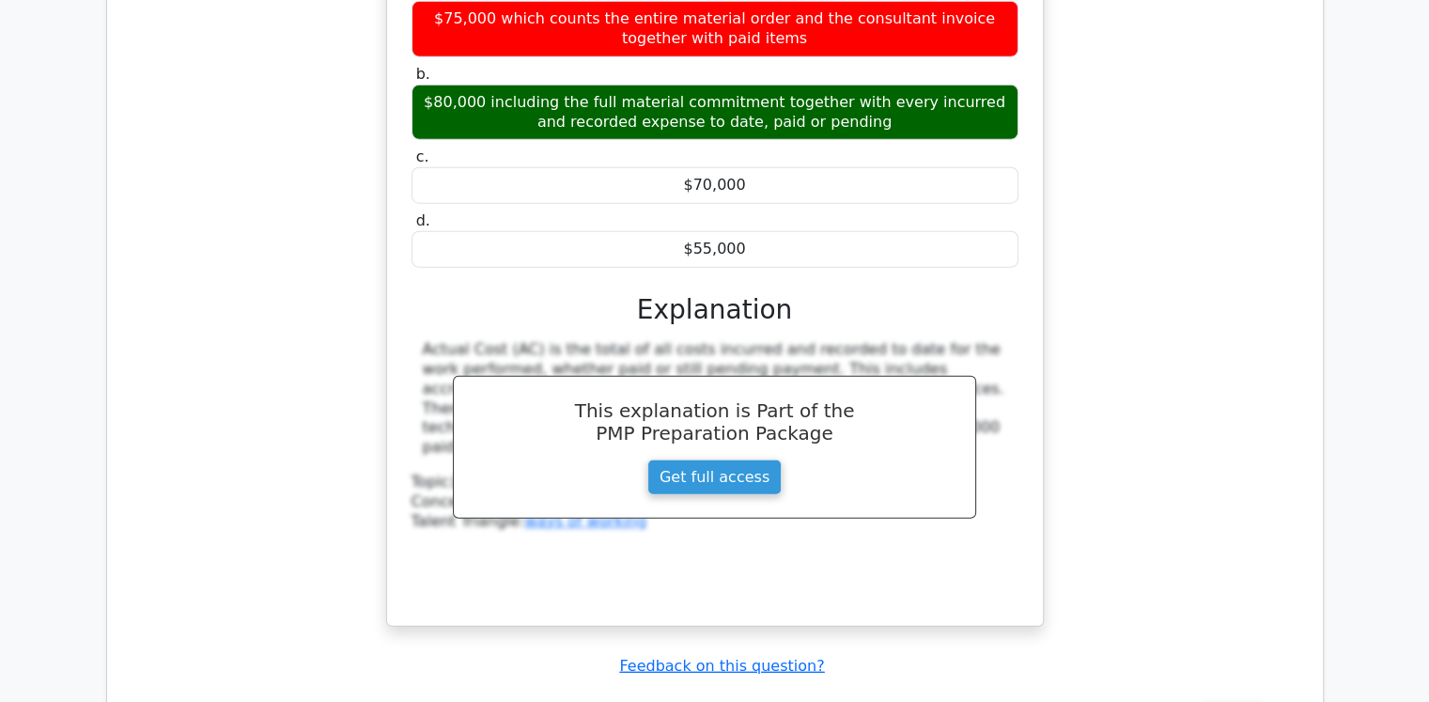
scroll to position [4979, 0]
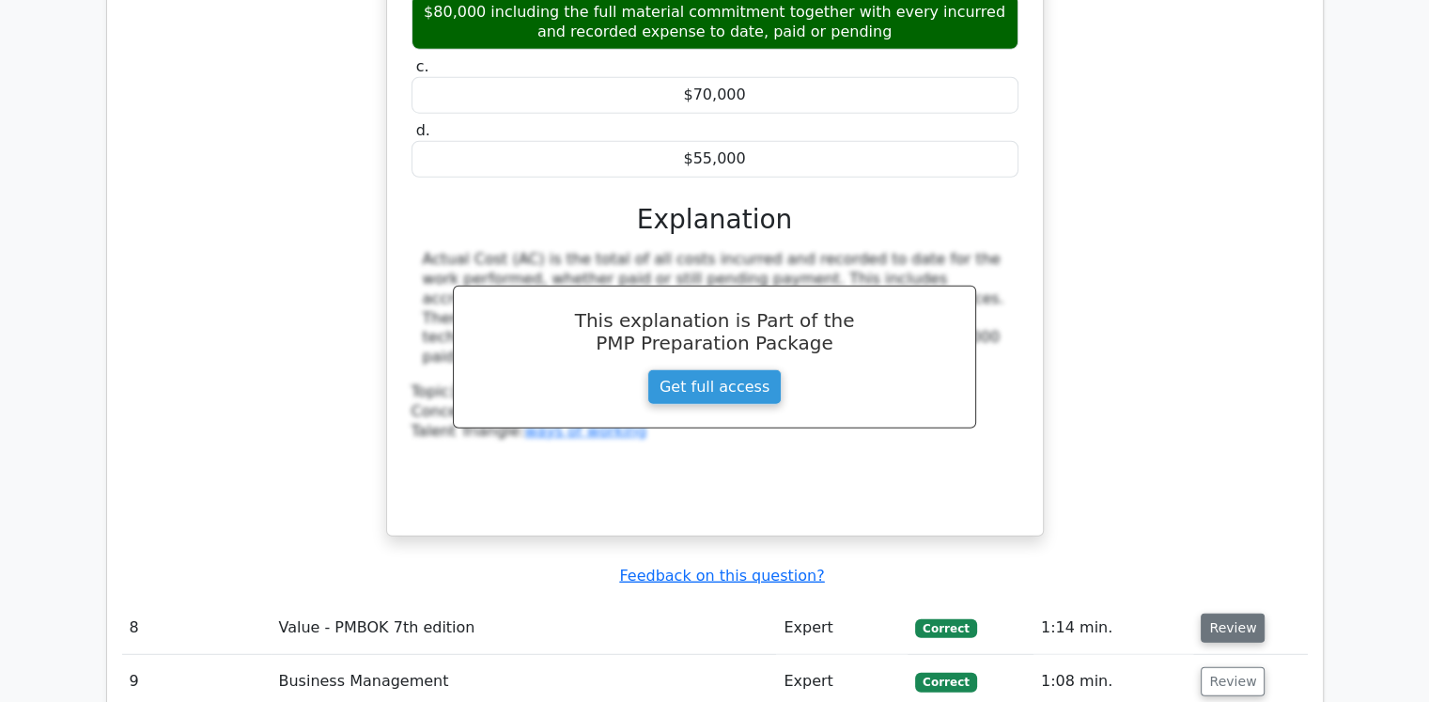
click at [1229, 613] on button "Review" at bounding box center [1233, 627] width 64 height 29
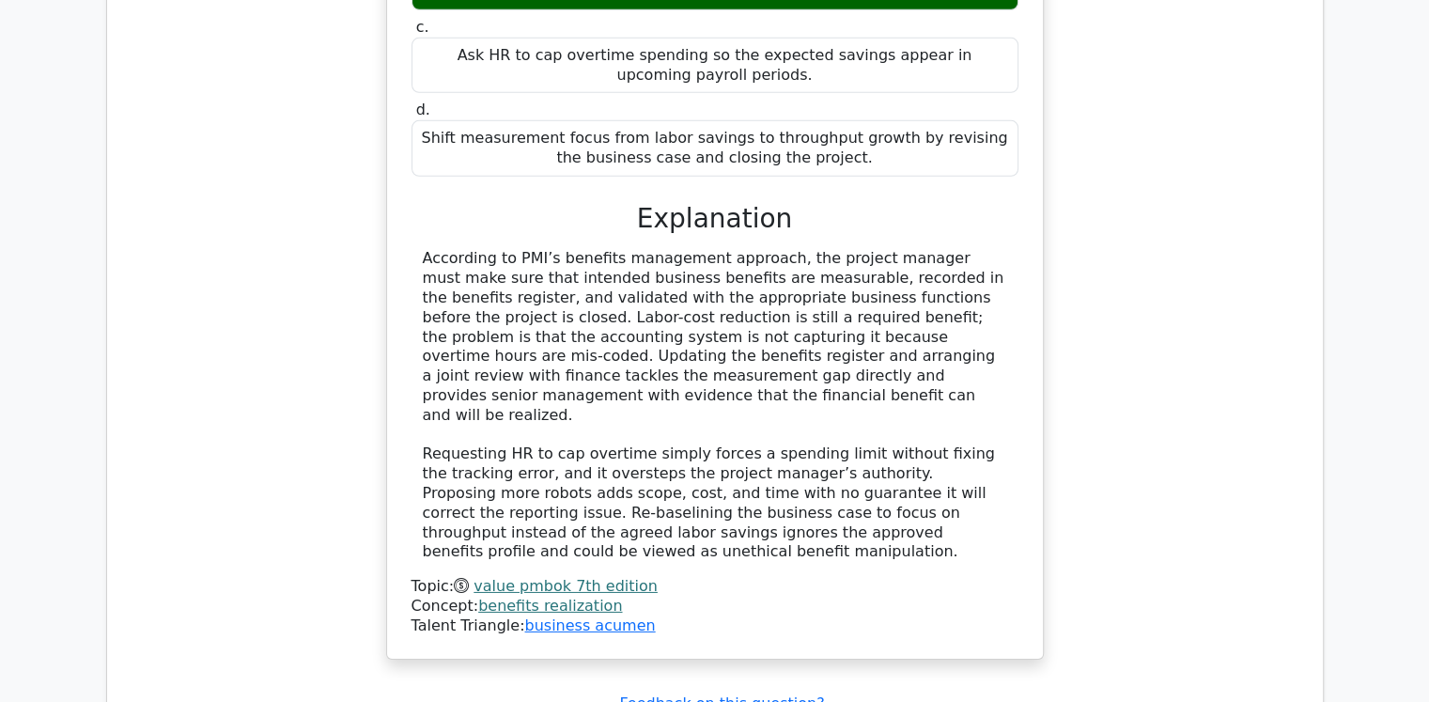
scroll to position [6200, 0]
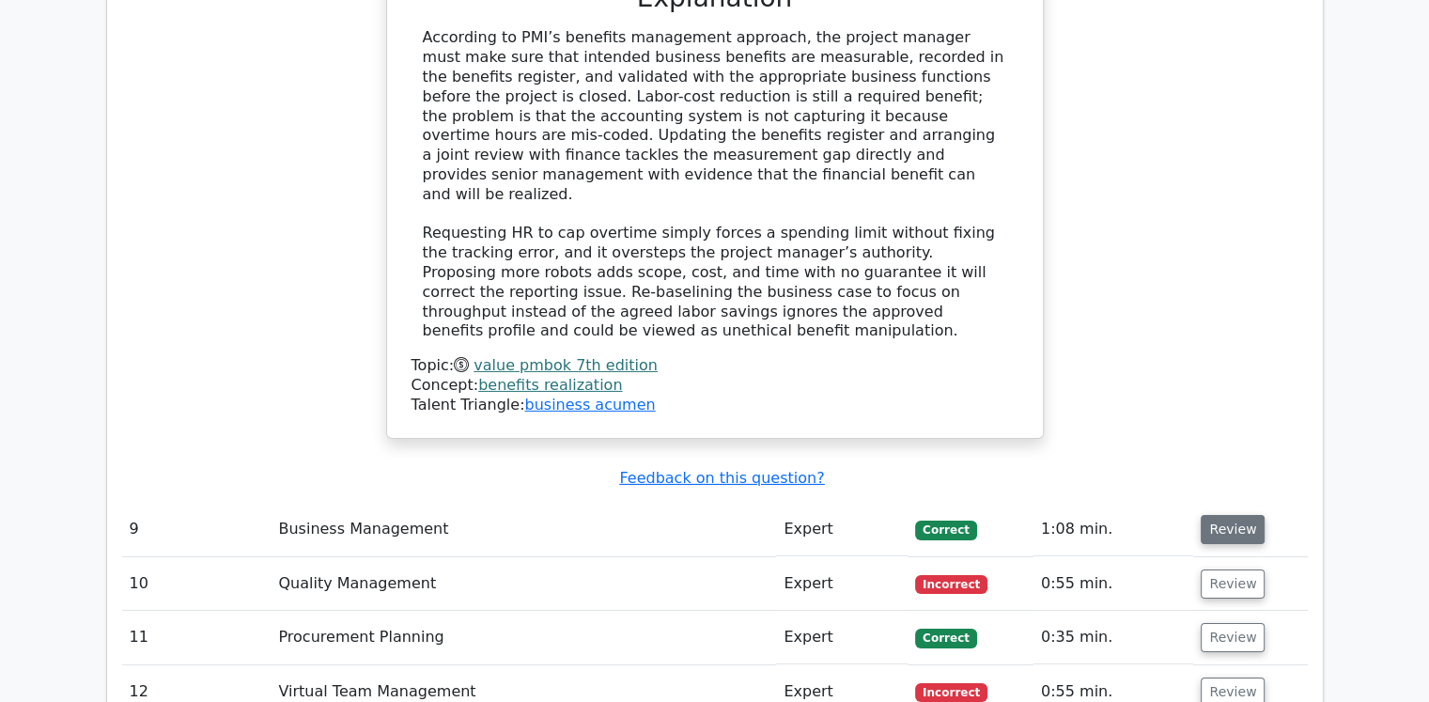
click at [1235, 515] on button "Review" at bounding box center [1233, 529] width 64 height 29
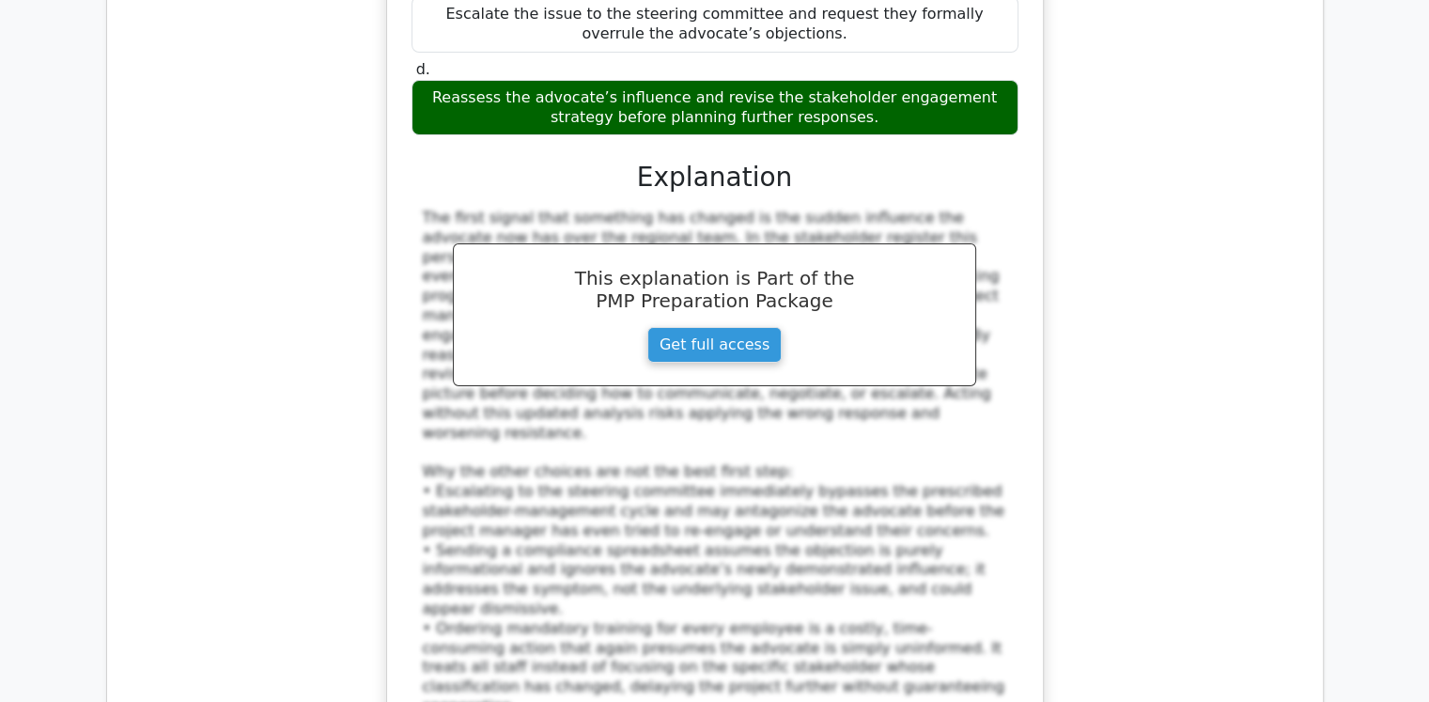
scroll to position [7327, 0]
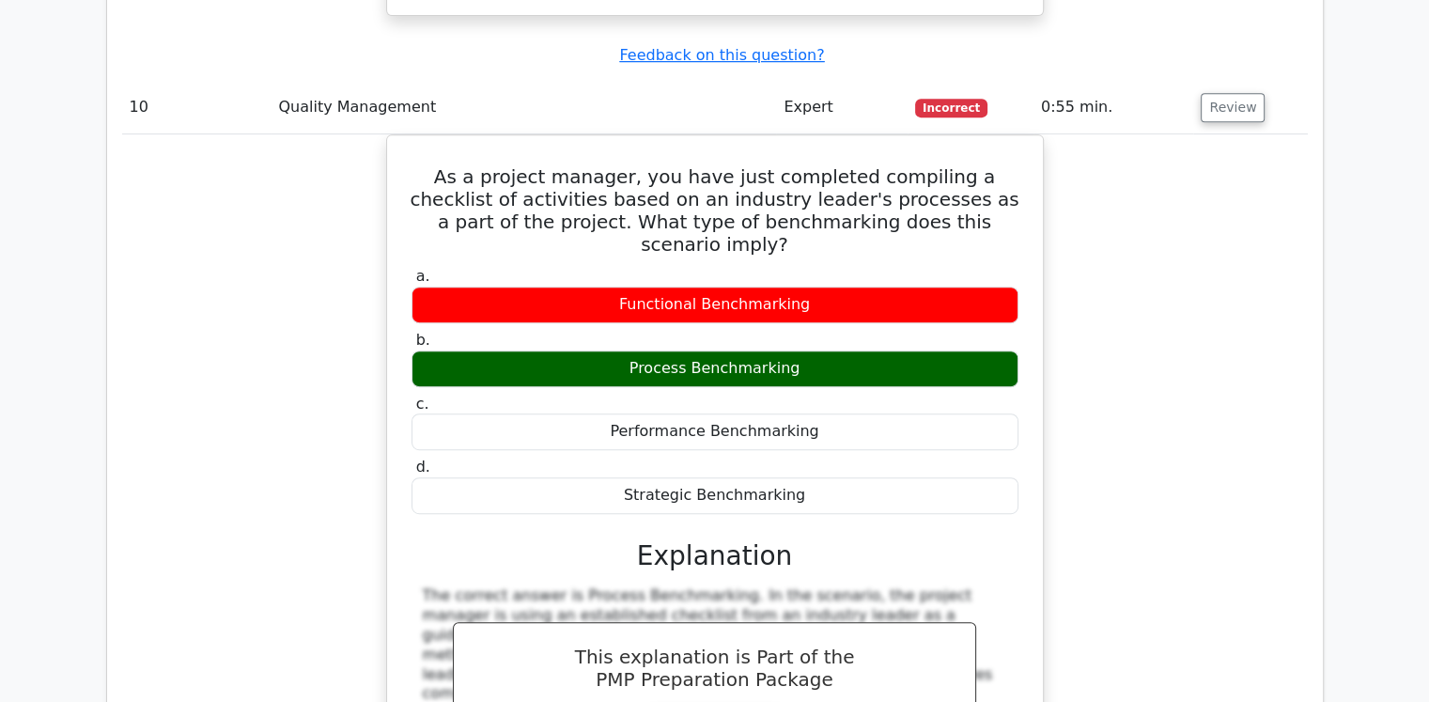
scroll to position [8079, 0]
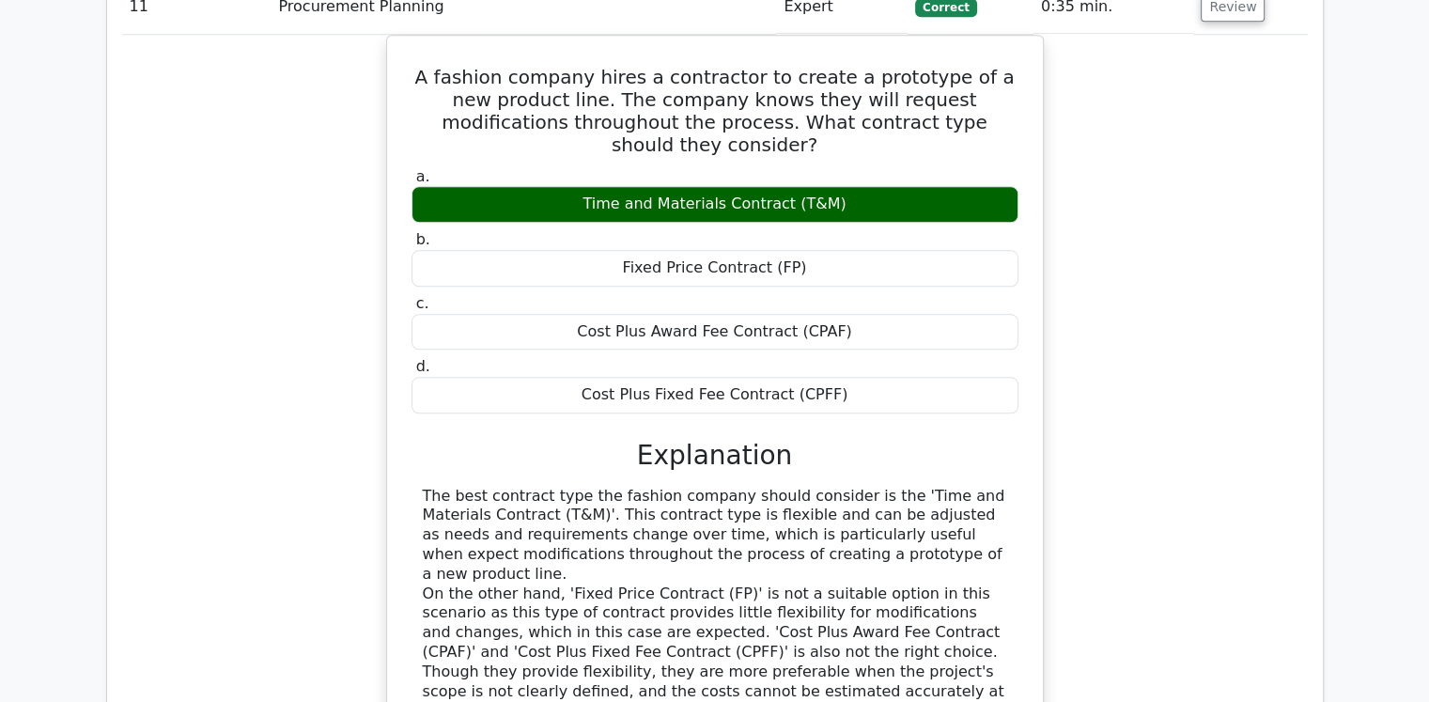
scroll to position [8924, 0]
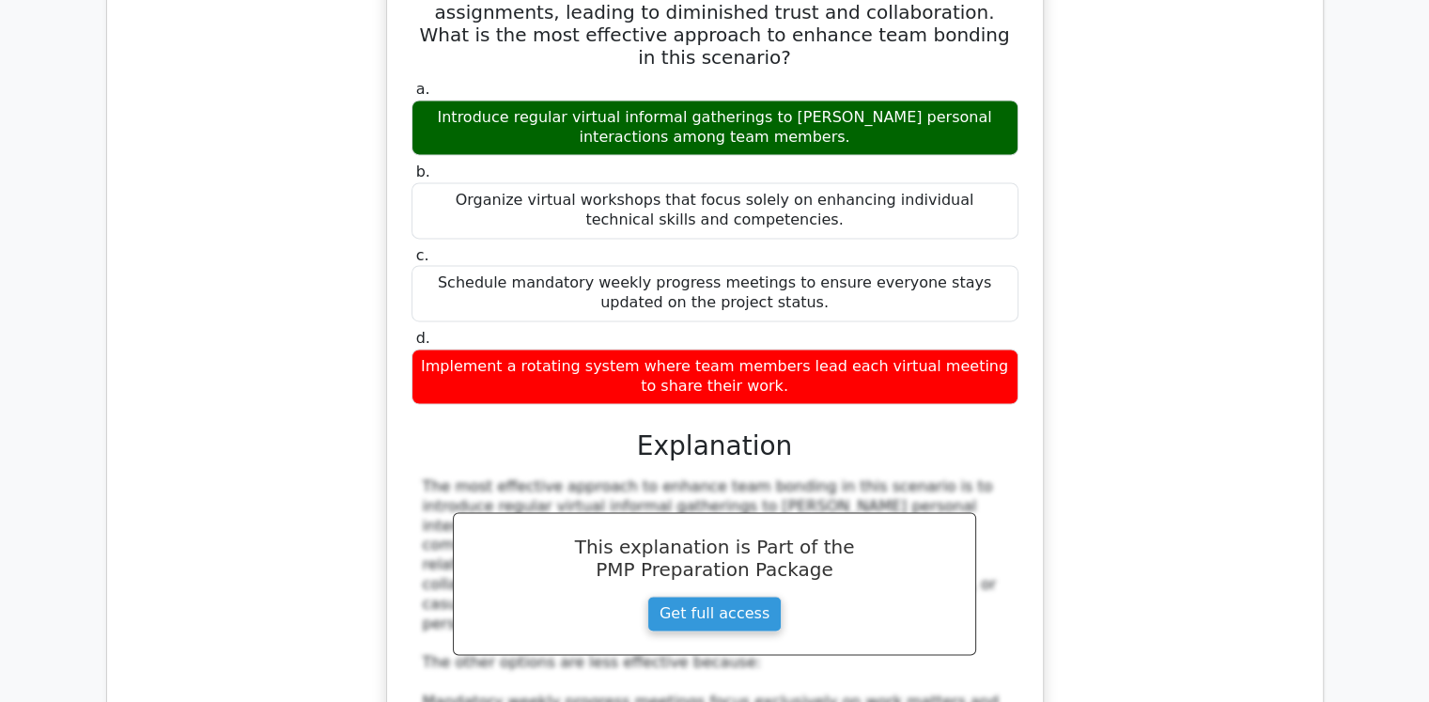
scroll to position [10333, 0]
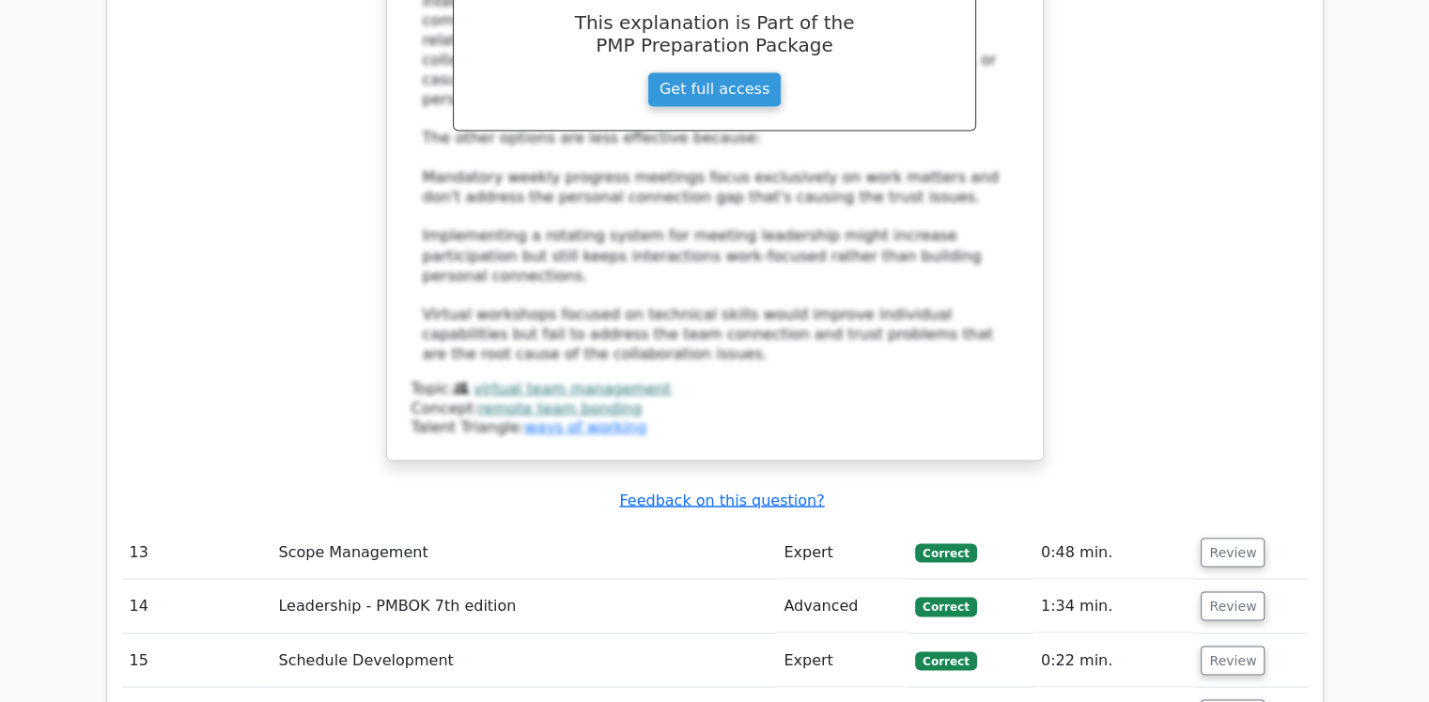
scroll to position [10333, 0]
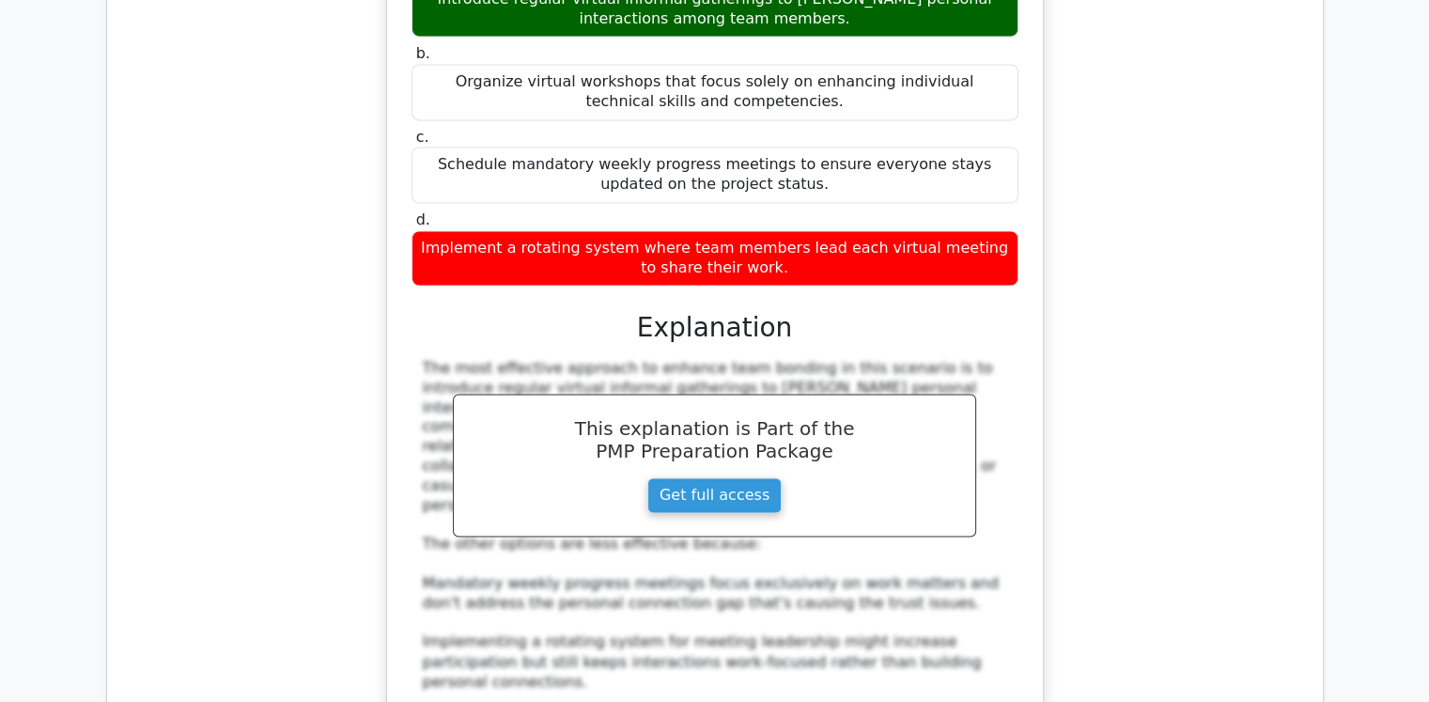
scroll to position [10051, 0]
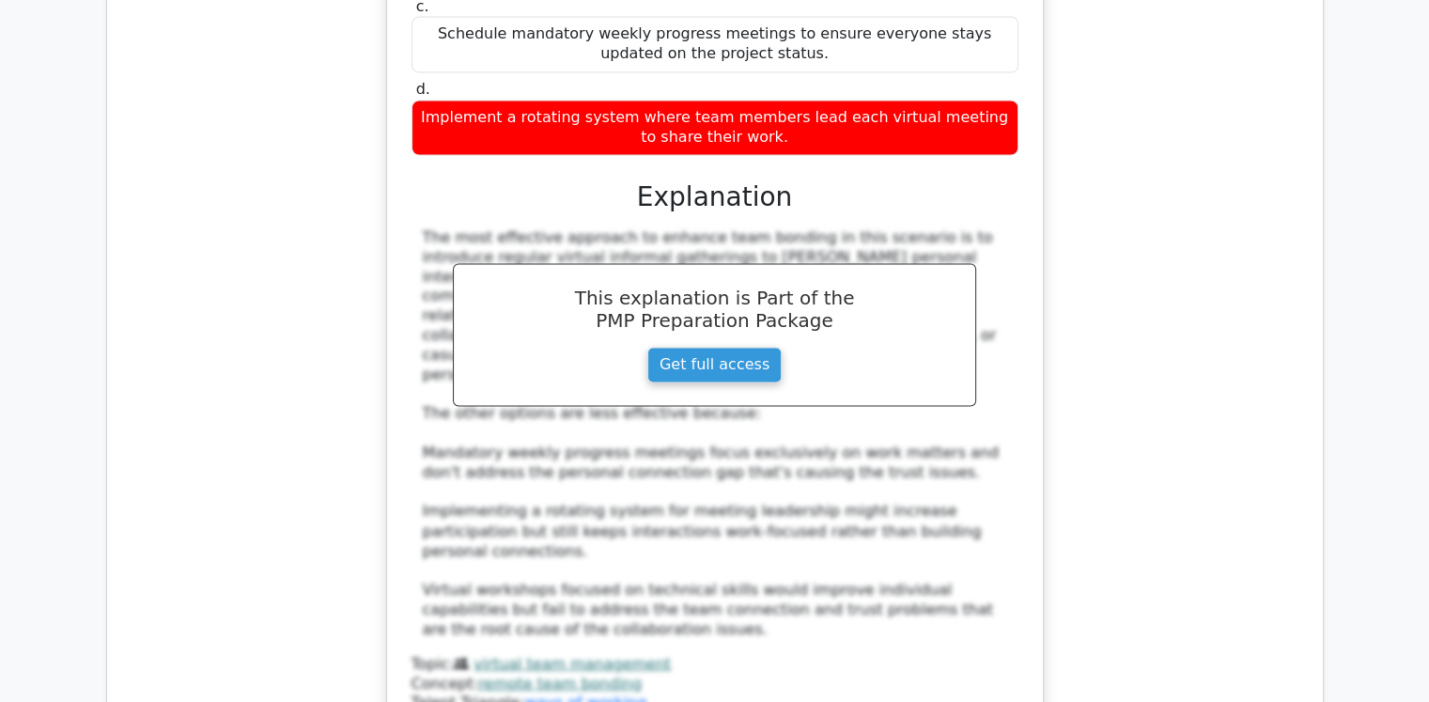
scroll to position [10145, 0]
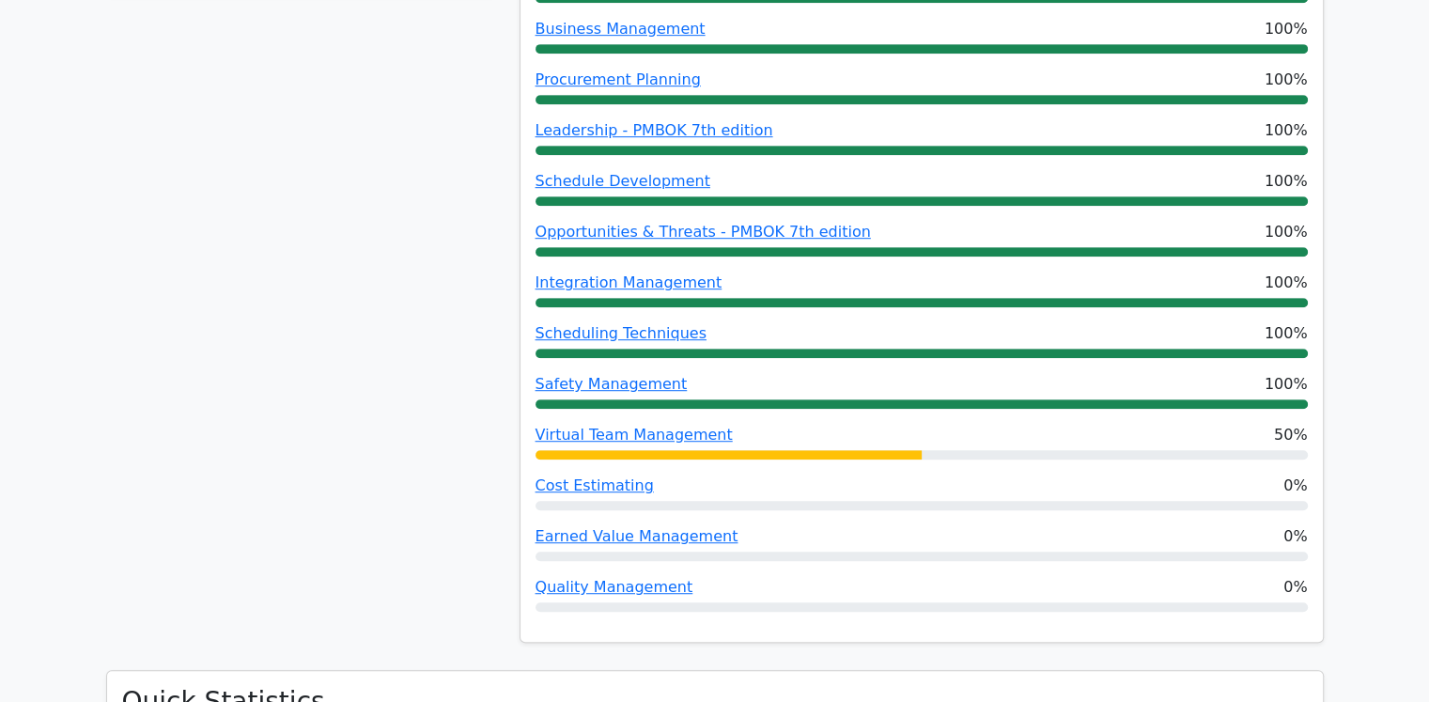
scroll to position [561, 0]
